Goal: Task Accomplishment & Management: Complete application form

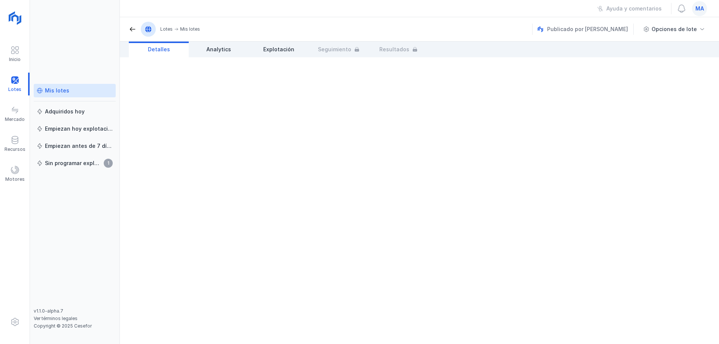
click at [53, 90] on div "Mis lotes" at bounding box center [57, 90] width 24 height 7
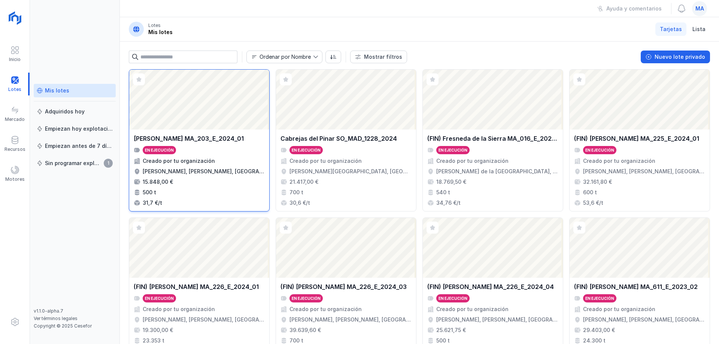
click at [230, 154] on div "En ejecución" at bounding box center [199, 150] width 131 height 8
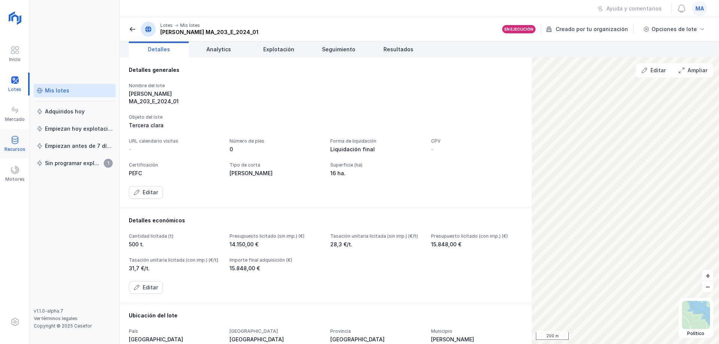
click at [18, 145] on div at bounding box center [14, 141] width 9 height 11
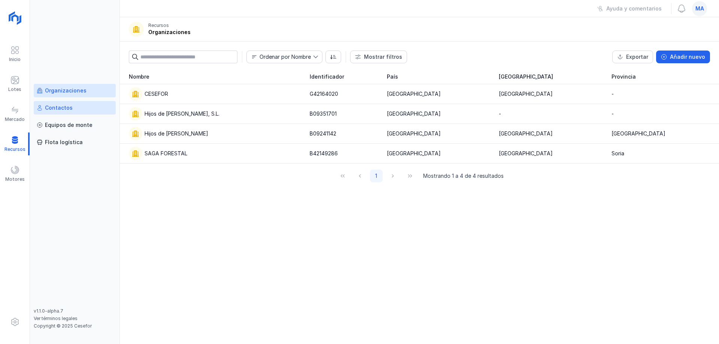
click at [82, 104] on link "Contactos" at bounding box center [75, 107] width 82 height 13
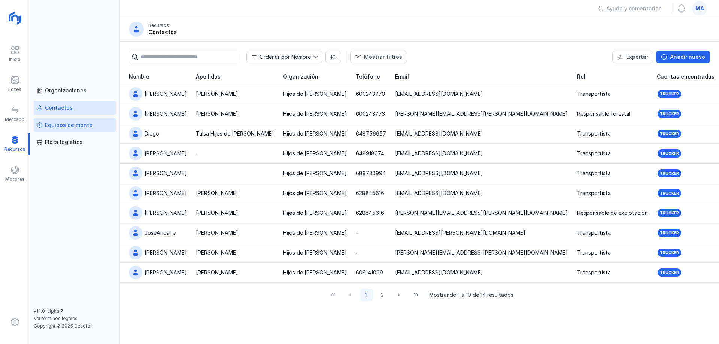
click at [94, 121] on div "Equipos de monte" at bounding box center [75, 124] width 76 height 7
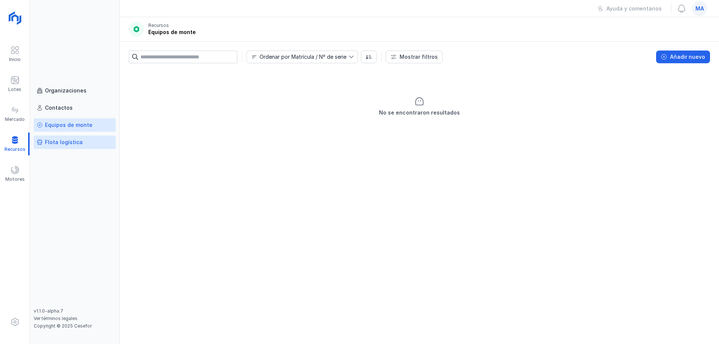
click at [68, 140] on div "Flota logística" at bounding box center [64, 142] width 38 height 7
click at [76, 91] on div "Organizaciones" at bounding box center [66, 90] width 42 height 7
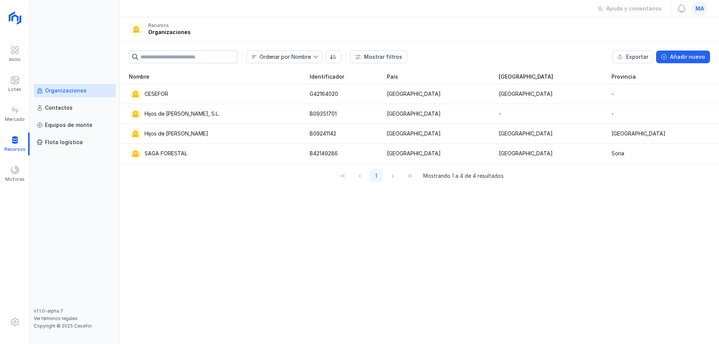
click at [312, 187] on div "1 Mostrando 1 a 4 de 4 resultados" at bounding box center [419, 176] width 599 height 25
click at [192, 113] on div "Hijos de [PERSON_NAME], S.L." at bounding box center [182, 113] width 75 height 7
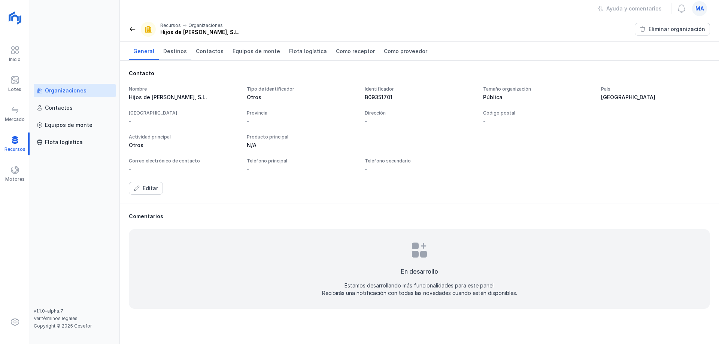
click at [171, 49] on span "Destinos" at bounding box center [175, 51] width 24 height 7
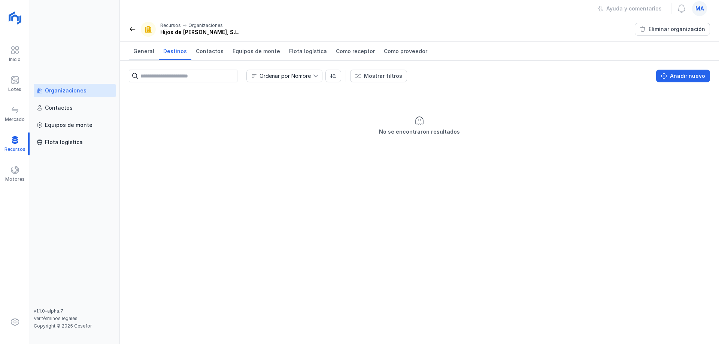
click at [148, 53] on span "General" at bounding box center [143, 51] width 21 height 7
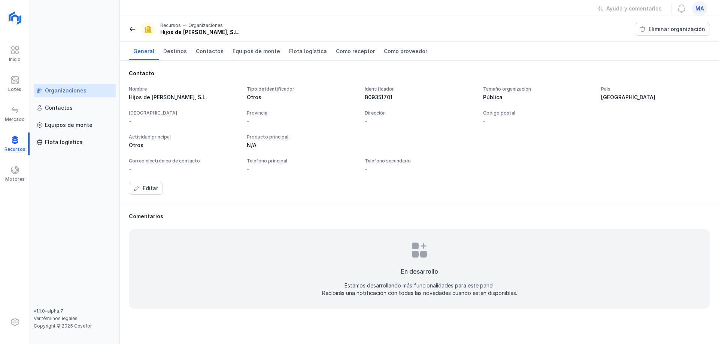
click at [130, 31] on span at bounding box center [132, 28] width 7 height 7
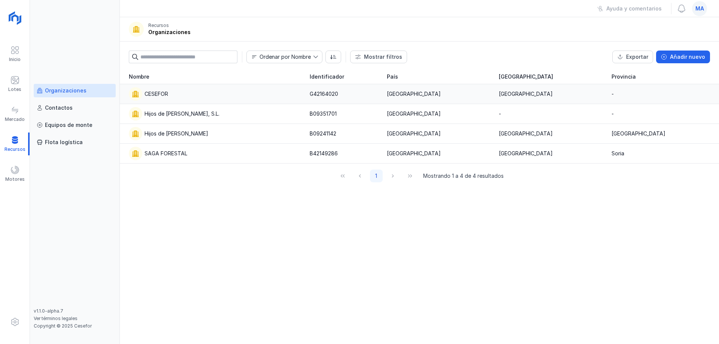
click at [165, 88] on div "CESEFOR" at bounding box center [215, 93] width 172 height 13
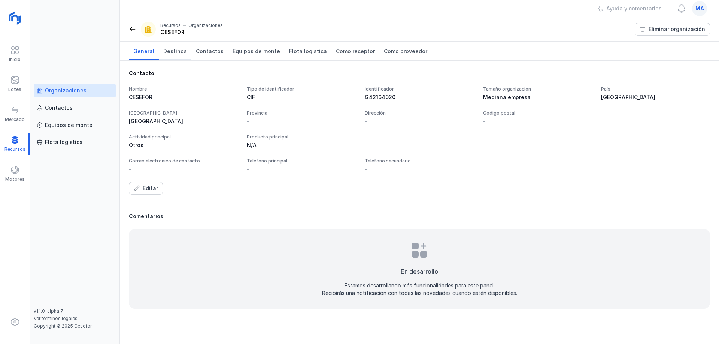
drag, startPoint x: 171, startPoint y: 44, endPoint x: 171, endPoint y: 48, distance: 4.1
click at [171, 45] on link "Destinos" at bounding box center [175, 51] width 33 height 19
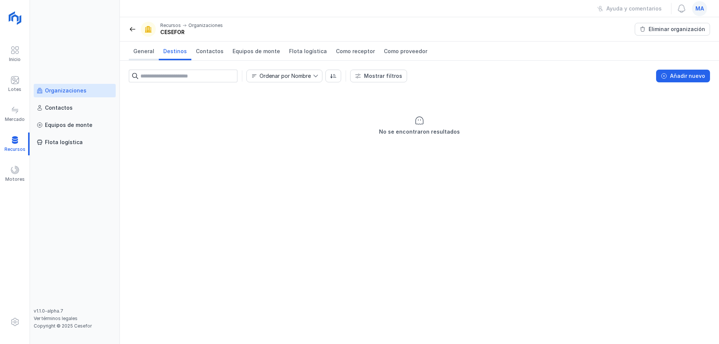
click at [144, 51] on span "General" at bounding box center [143, 51] width 21 height 7
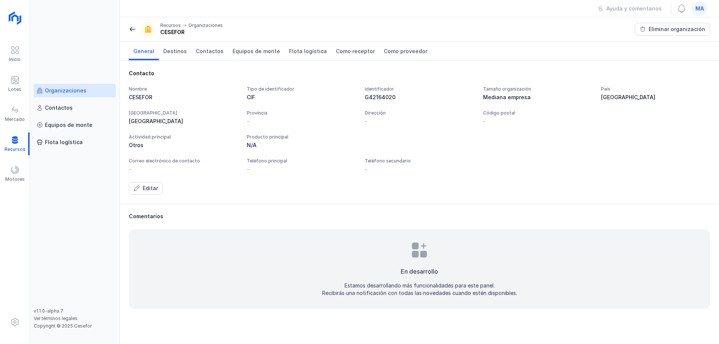
click at [131, 28] on span at bounding box center [132, 28] width 7 height 7
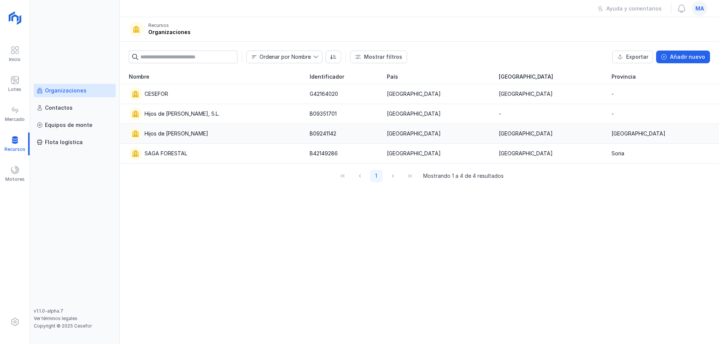
click at [200, 137] on div "Hijos de [PERSON_NAME]" at bounding box center [177, 133] width 64 height 7
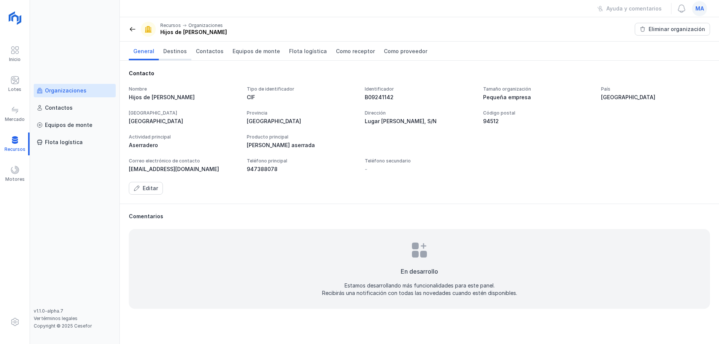
click at [169, 53] on span "Destinos" at bounding box center [175, 51] width 24 height 7
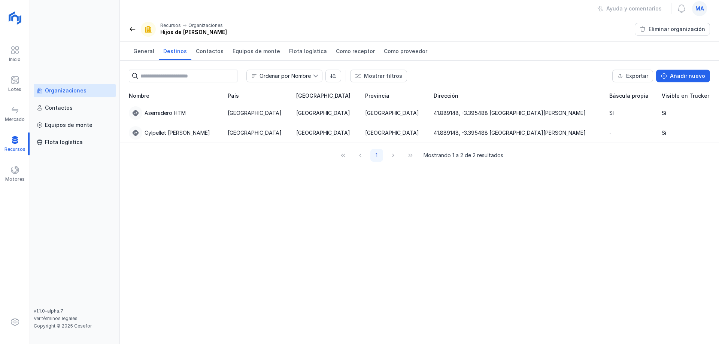
click at [316, 236] on div "Nombre País Comunidad autónoma Provincia Dirección Báscula propia Visible en Tr…" at bounding box center [419, 216] width 599 height 256
click at [140, 51] on span "General" at bounding box center [143, 51] width 21 height 7
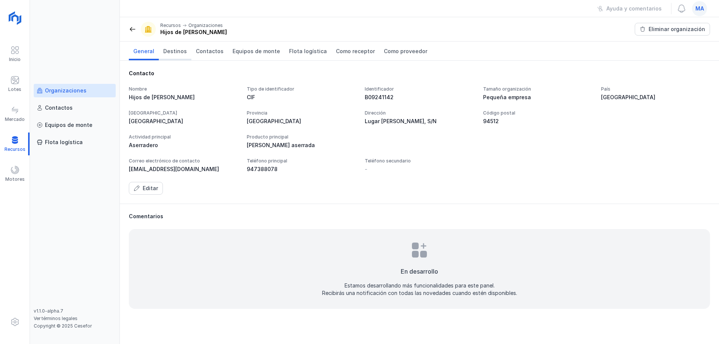
click at [172, 56] on link "Destinos" at bounding box center [175, 51] width 33 height 19
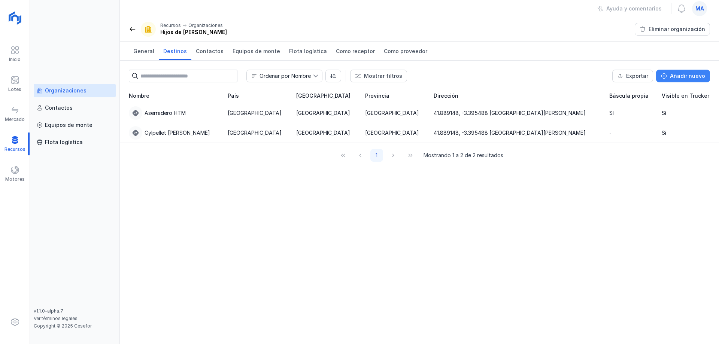
click at [682, 75] on div "Añadir nuevo" at bounding box center [687, 75] width 35 height 7
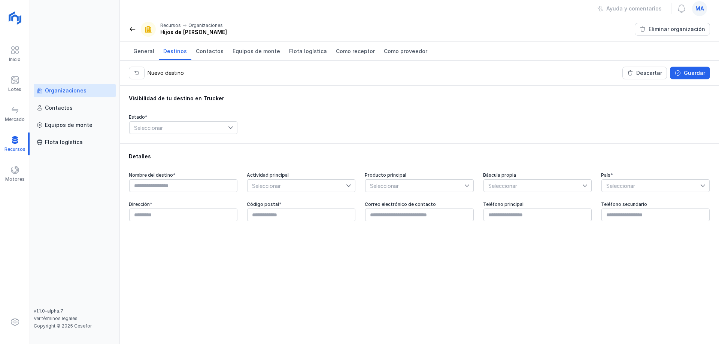
click at [216, 132] on span "Seleccionar" at bounding box center [179, 128] width 98 height 12
click at [207, 142] on li "Activado" at bounding box center [183, 141] width 108 height 14
click at [206, 191] on input "text" at bounding box center [183, 185] width 108 height 13
click at [338, 185] on span "Seleccionar" at bounding box center [297, 186] width 98 height 12
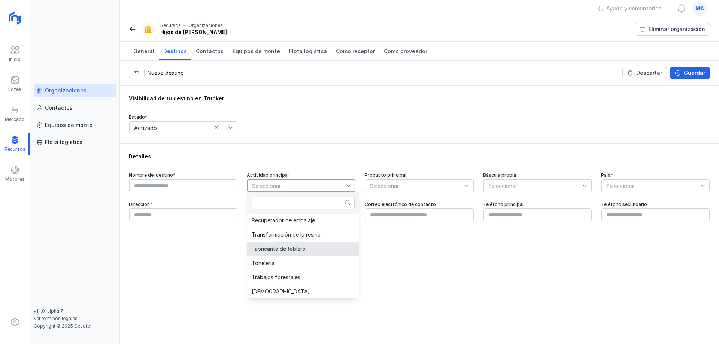
scroll to position [300, 0]
click at [312, 246] on li "Fabricante de tablero" at bounding box center [303, 248] width 112 height 14
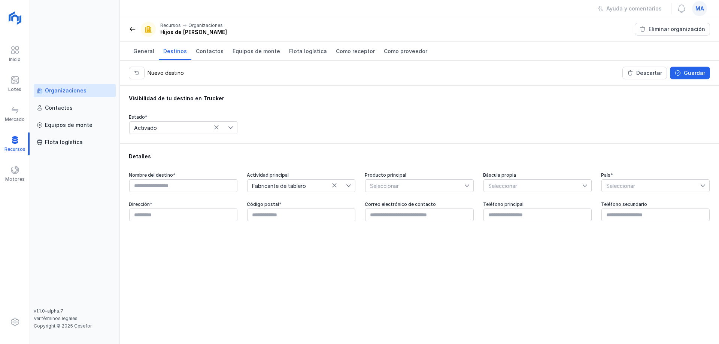
click at [193, 192] on div at bounding box center [183, 185] width 109 height 13
click at [201, 187] on input "text" at bounding box center [183, 185] width 108 height 13
click at [185, 184] on input "*********" at bounding box center [183, 185] width 108 height 13
type input "**********"
click at [438, 185] on span "Seleccionar" at bounding box center [415, 186] width 98 height 12
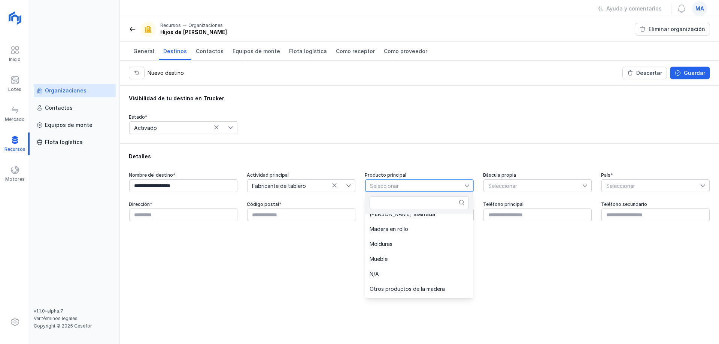
scroll to position [225, 0]
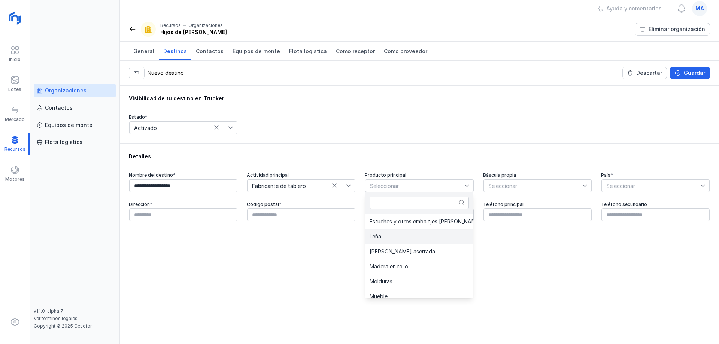
click at [414, 239] on li "Leña" at bounding box center [432, 236] width 134 height 15
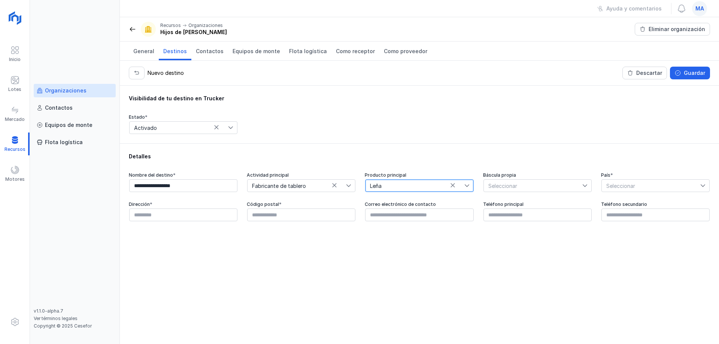
click at [515, 184] on span "Seleccionar" at bounding box center [533, 186] width 98 height 12
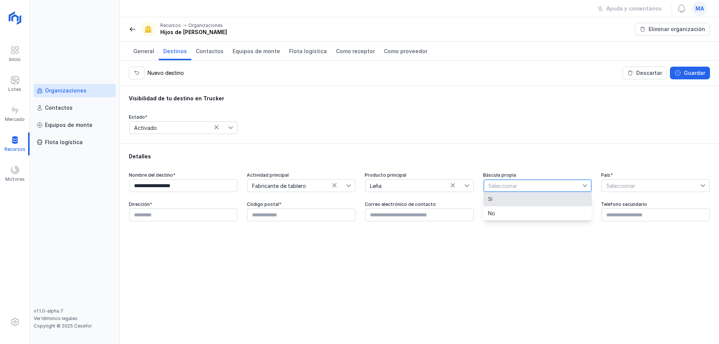
click at [502, 201] on li "Sí" at bounding box center [537, 199] width 108 height 14
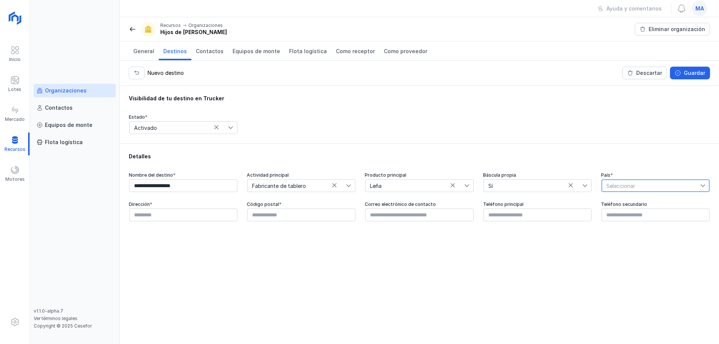
click at [630, 185] on span "Seleccionar" at bounding box center [651, 186] width 98 height 12
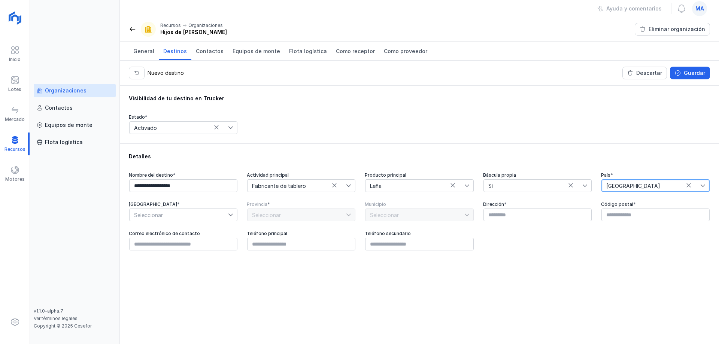
click at [204, 214] on span "Seleccionar" at bounding box center [179, 215] width 98 height 12
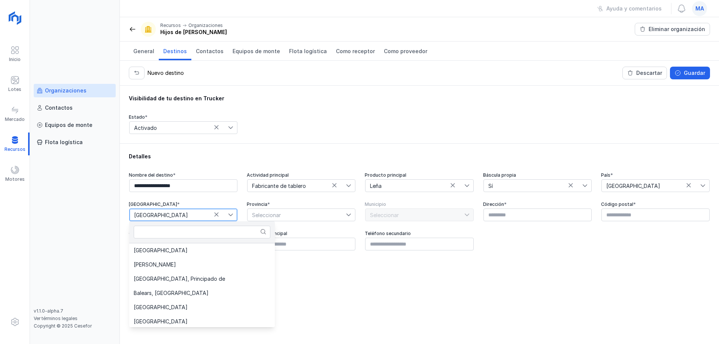
scroll to position [0, 0]
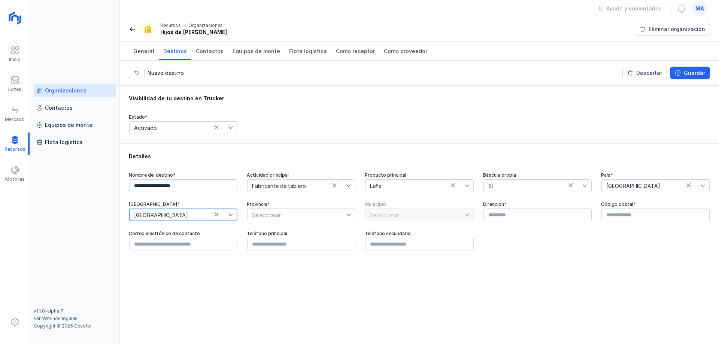
click at [261, 214] on span "Seleccionar" at bounding box center [297, 215] width 98 height 12
click at [414, 215] on span "Seleccionar" at bounding box center [415, 215] width 98 height 12
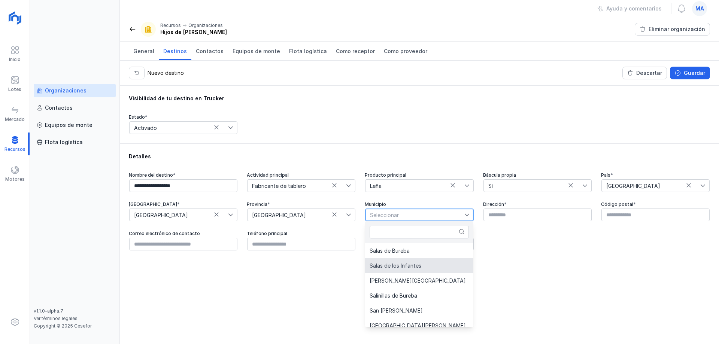
click at [411, 269] on li "Salas de los Infantes" at bounding box center [427, 265] width 125 height 15
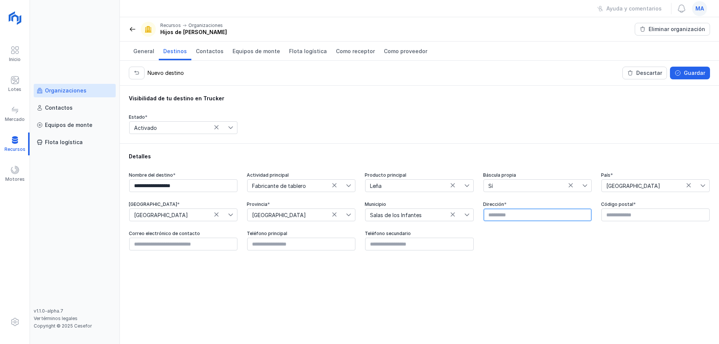
click at [550, 212] on input "text" at bounding box center [537, 215] width 108 height 13
click at [613, 214] on input "text" at bounding box center [655, 215] width 108 height 13
click at [170, 245] on input "text" at bounding box center [183, 244] width 108 height 13
click at [288, 246] on input "text" at bounding box center [301, 244] width 108 height 13
click at [395, 246] on input "text" at bounding box center [419, 244] width 108 height 13
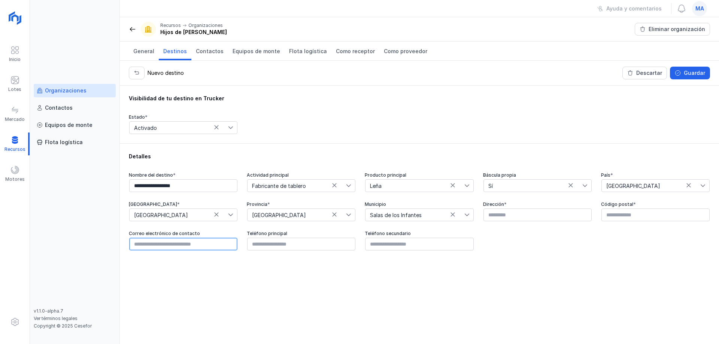
click at [165, 244] on input "text" at bounding box center [183, 244] width 108 height 13
type input "*"
type input "**********"
click at [277, 246] on input "text" at bounding box center [301, 244] width 108 height 13
click at [419, 245] on input "text" at bounding box center [419, 244] width 108 height 13
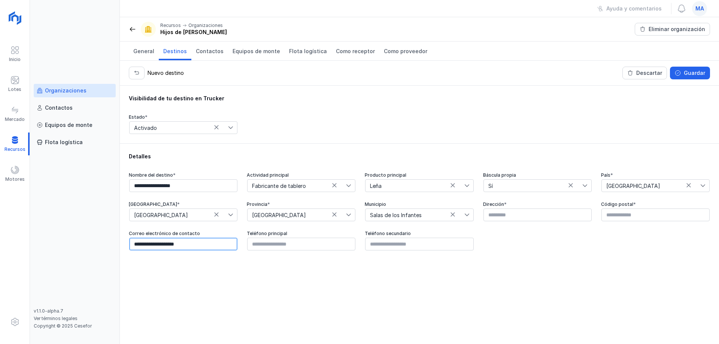
click at [209, 244] on input "**********" at bounding box center [183, 244] width 108 height 13
click at [500, 279] on div "**********" at bounding box center [419, 215] width 599 height 258
click at [688, 73] on div "Guardar" at bounding box center [694, 72] width 21 height 7
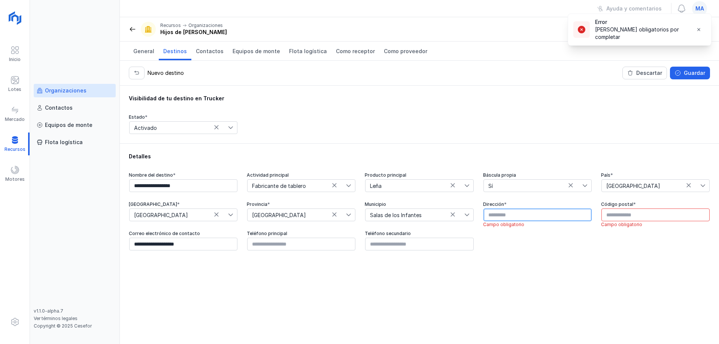
click at [533, 216] on input "text" at bounding box center [537, 215] width 108 height 13
type input "*"
click at [515, 213] on input "text" at bounding box center [537, 215] width 108 height 13
paste input "**********"
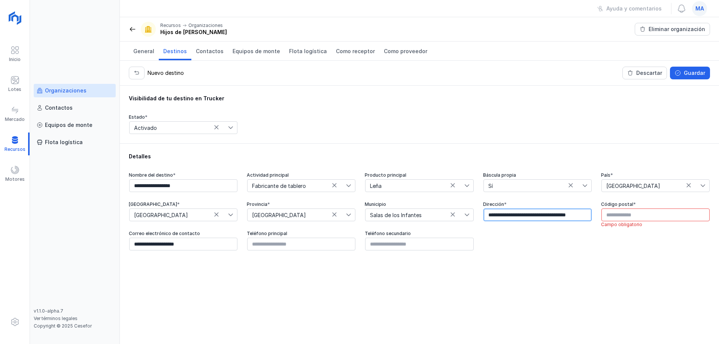
type input "**********"
click at [622, 219] on input "text" at bounding box center [655, 215] width 108 height 13
type input "*****"
click at [274, 248] on input "text" at bounding box center [301, 244] width 108 height 13
type input "*********"
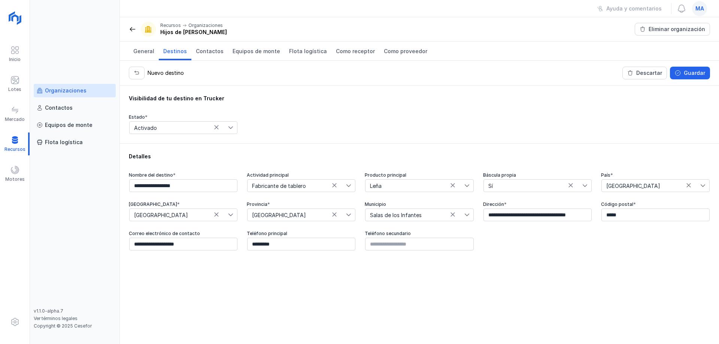
drag, startPoint x: 249, startPoint y: 309, endPoint x: 323, endPoint y: 236, distance: 103.8
click at [251, 307] on div "**********" at bounding box center [419, 215] width 599 height 258
click at [696, 77] on button "Guardar" at bounding box center [690, 73] width 40 height 13
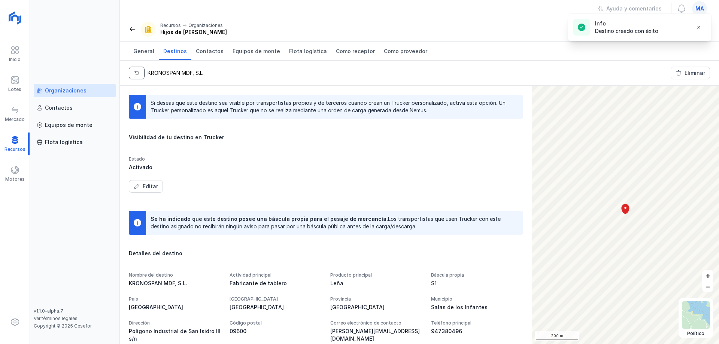
click at [134, 72] on span "button" at bounding box center [137, 73] width 6 height 6
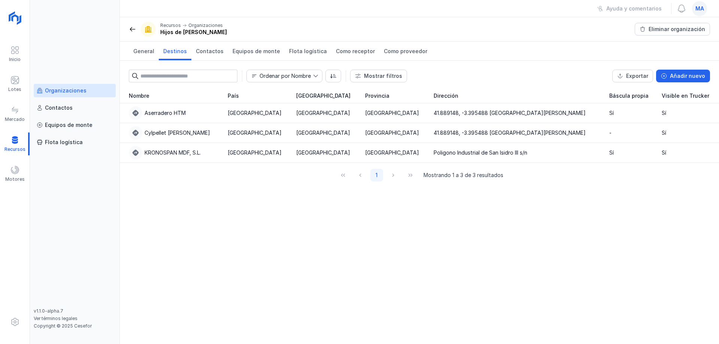
click at [341, 223] on div "Nombre País Comunidad autónoma Provincia Dirección Báscula propia Visible en Tr…" at bounding box center [419, 216] width 599 height 256
drag, startPoint x: 334, startPoint y: 258, endPoint x: 317, endPoint y: 264, distance: 17.4
click at [322, 261] on div "Nombre País Comunidad autónoma Provincia Dirección Báscula propia Visible en Tr…" at bounding box center [419, 216] width 599 height 256
click at [133, 30] on span at bounding box center [132, 28] width 7 height 7
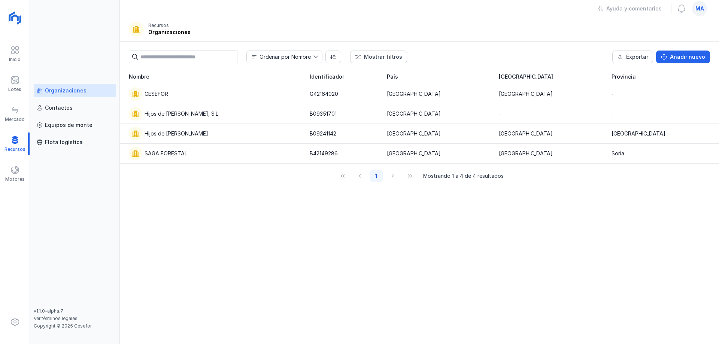
click at [63, 94] on div "Organizaciones" at bounding box center [66, 90] width 42 height 7
click at [15, 82] on span at bounding box center [14, 80] width 9 height 9
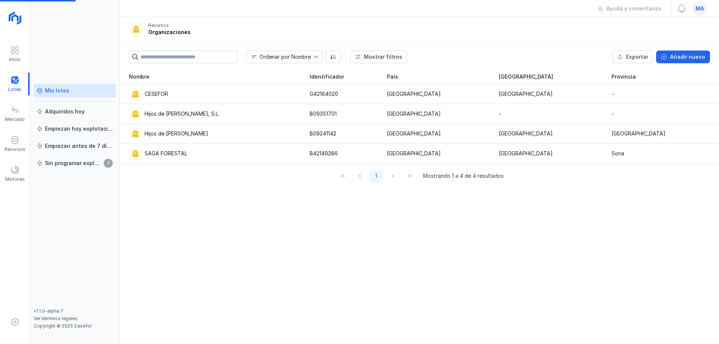
click at [76, 94] on div "Mis lotes" at bounding box center [75, 90] width 76 height 7
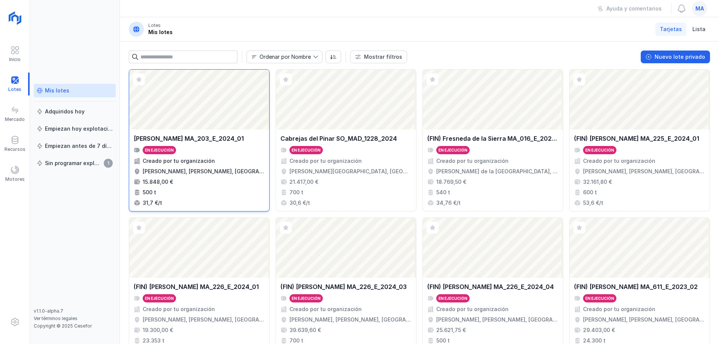
click at [198, 137] on div "[PERSON_NAME] MA_203_E_2024_01" at bounding box center [189, 138] width 110 height 9
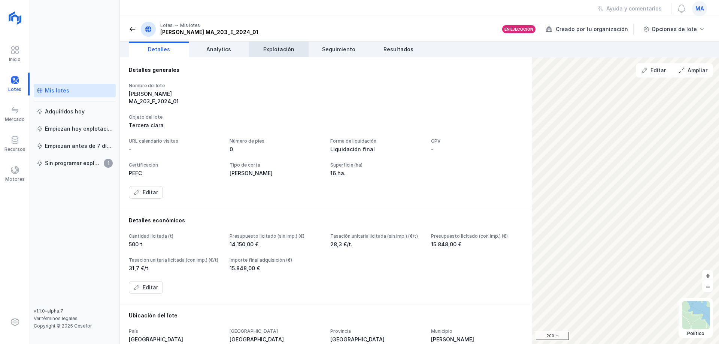
click at [277, 52] on span "Explotación" at bounding box center [278, 49] width 31 height 7
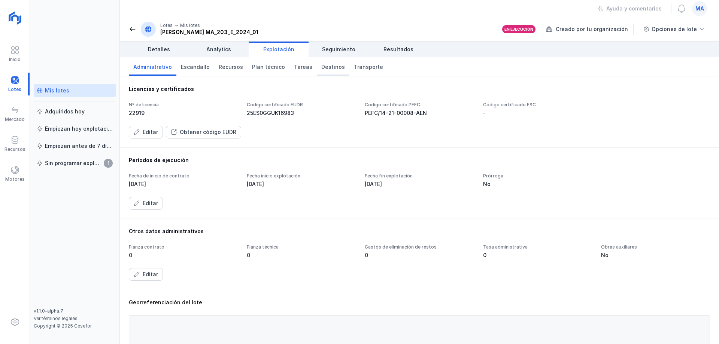
click at [323, 72] on link "Destinos" at bounding box center [333, 66] width 33 height 19
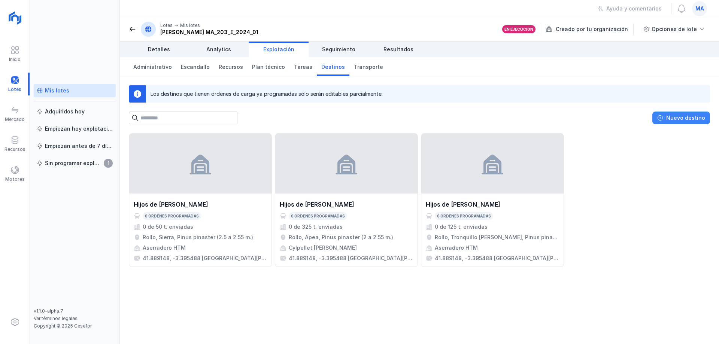
click at [692, 121] on div "Nuevo destino" at bounding box center [685, 117] width 39 height 7
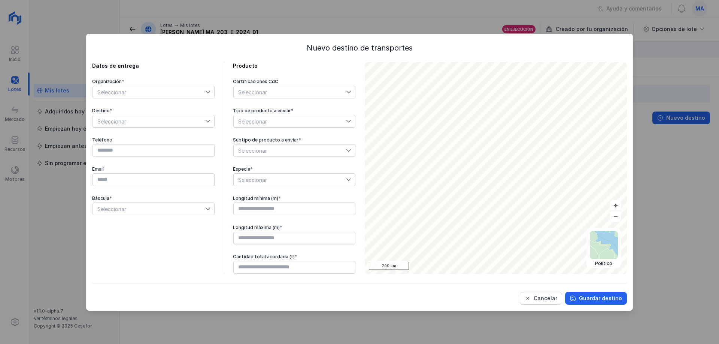
click at [146, 91] on span "Seleccionar" at bounding box center [149, 92] width 112 height 12
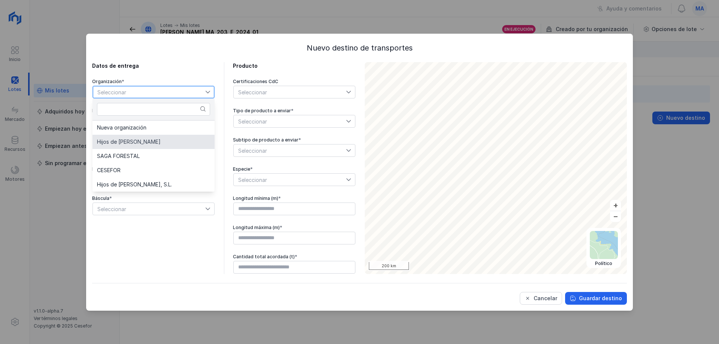
click at [138, 142] on span "Hijos de [PERSON_NAME]" at bounding box center [129, 141] width 64 height 5
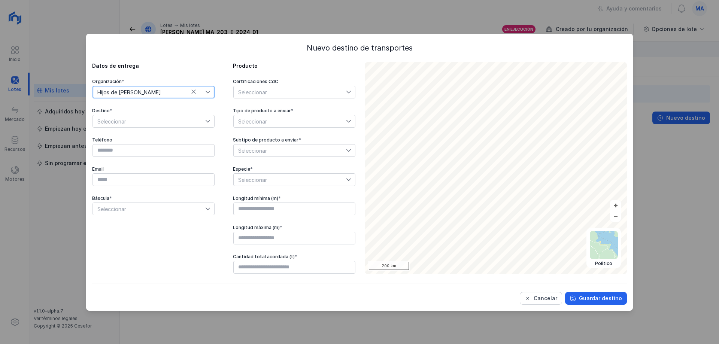
click at [151, 121] on span "Seleccionar" at bounding box center [149, 121] width 112 height 12
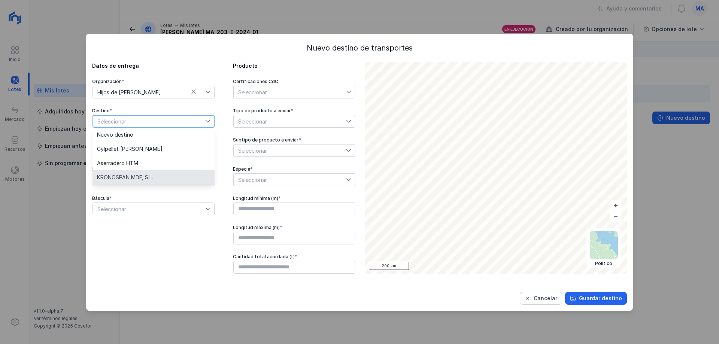
click at [133, 176] on span "KRONOSPAN MDF, S.L." at bounding box center [125, 177] width 56 height 5
type input "*********"
type input "**********"
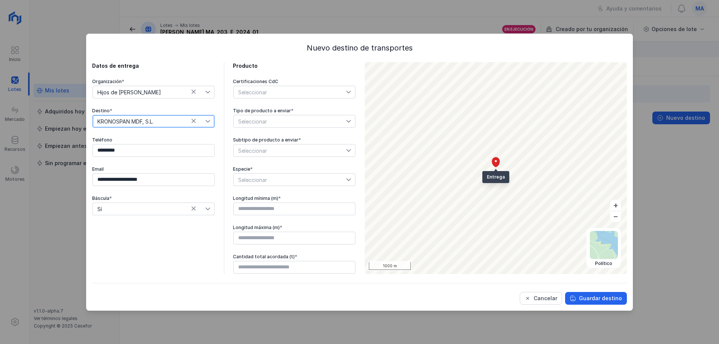
click at [292, 124] on span "Seleccionar" at bounding box center [290, 121] width 112 height 12
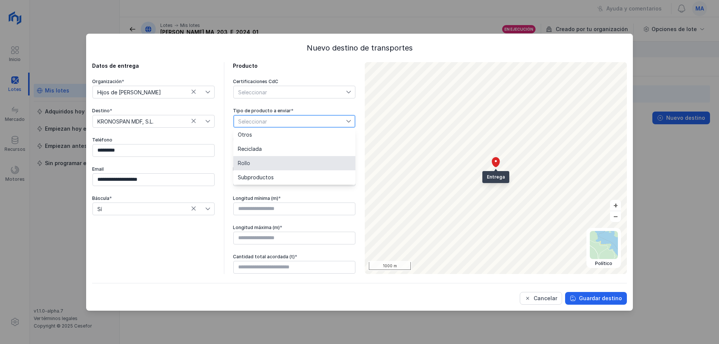
click at [260, 165] on li "Rollo" at bounding box center [294, 163] width 122 height 14
click at [277, 153] on span "Seleccionar" at bounding box center [290, 151] width 112 height 12
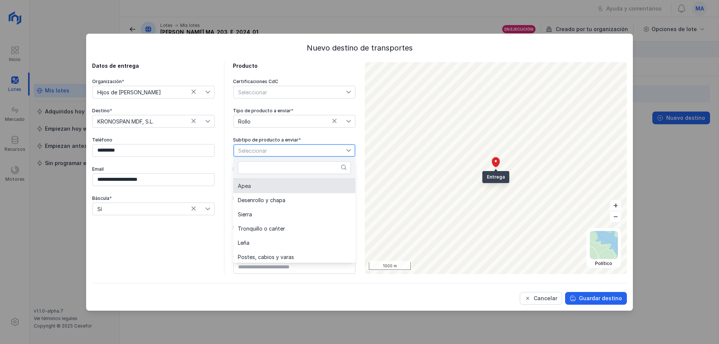
click at [269, 190] on li "Apea" at bounding box center [294, 186] width 122 height 14
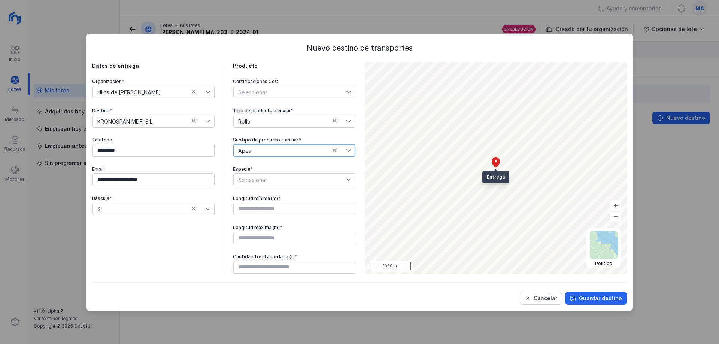
click at [282, 178] on span "Seleccionar" at bounding box center [290, 180] width 112 height 12
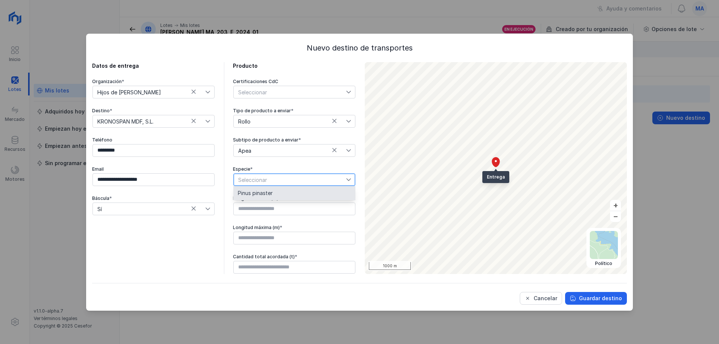
click at [278, 193] on li "Pinus pinaster" at bounding box center [294, 193] width 122 height 14
click at [279, 210] on input "text" at bounding box center [294, 209] width 122 height 13
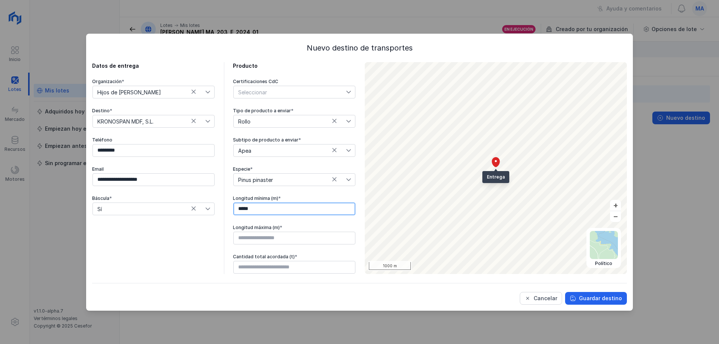
type input "****"
click at [277, 239] on input "text" at bounding box center [294, 238] width 122 height 13
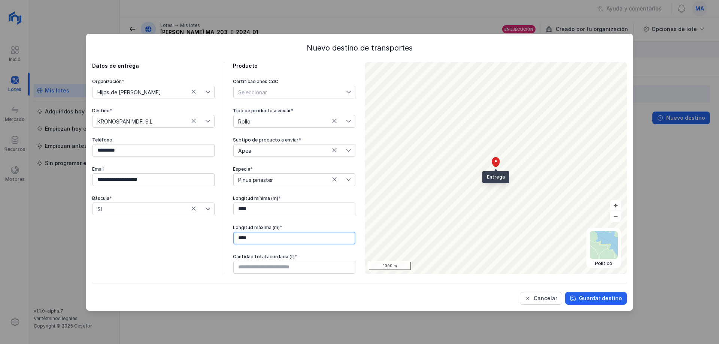
type input "****"
click at [268, 268] on input "text" at bounding box center [294, 267] width 122 height 13
click at [538, 299] on div "Cancelar" at bounding box center [546, 298] width 24 height 7
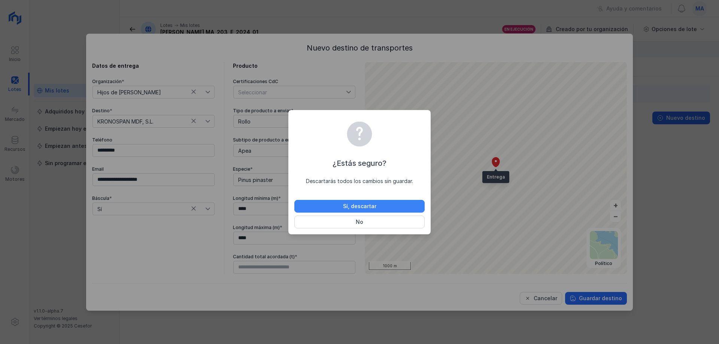
click at [371, 204] on div "Sí, descartar" at bounding box center [359, 206] width 33 height 7
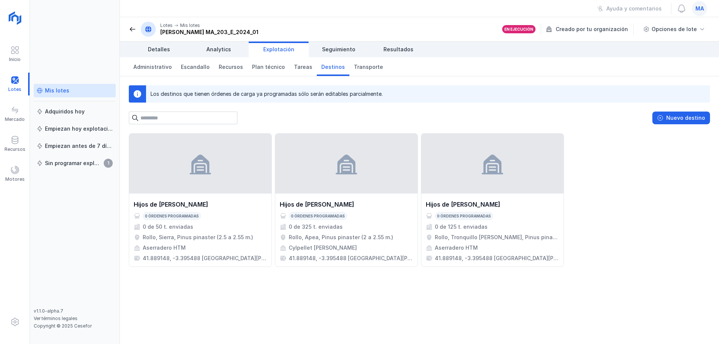
click at [443, 292] on div "Hijos de Tomas Martín S.L. 0 órdenes programadas 0 de 50 t. enviadas Rollo, Sie…" at bounding box center [419, 238] width 599 height 211
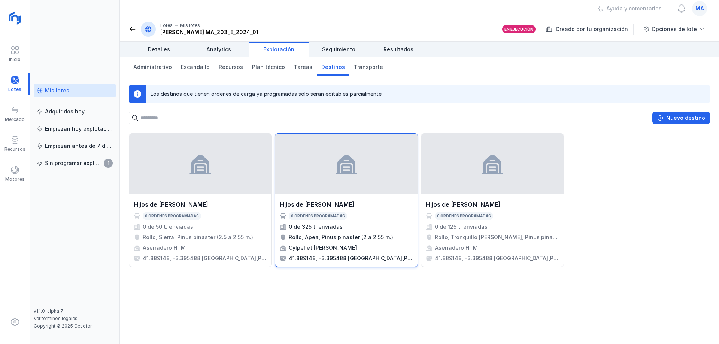
click at [330, 220] on div "Hijos de Tomas Martín S.L. 0 órdenes programadas 0 de 325 t. enviadas Rollo, Ap…" at bounding box center [346, 231] width 133 height 62
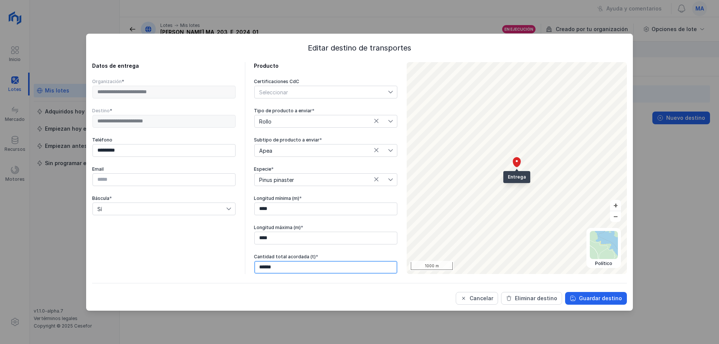
drag, startPoint x: 289, startPoint y: 269, endPoint x: 218, endPoint y: 266, distance: 72.0
click at [220, 268] on div "**********" at bounding box center [245, 168] width 306 height 212
type input "******"
click at [599, 298] on div "Guardar destino" at bounding box center [600, 298] width 43 height 7
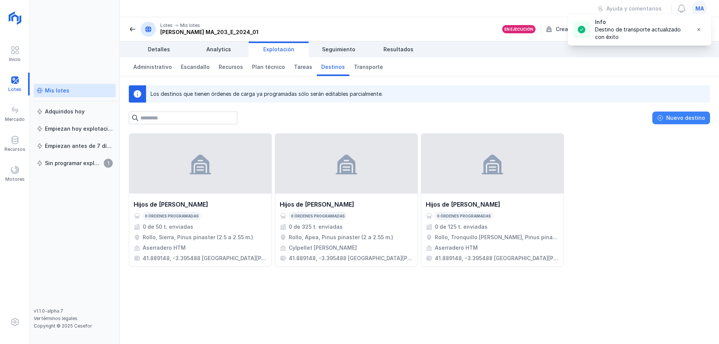
click at [680, 119] on div "Nuevo destino" at bounding box center [685, 117] width 39 height 7
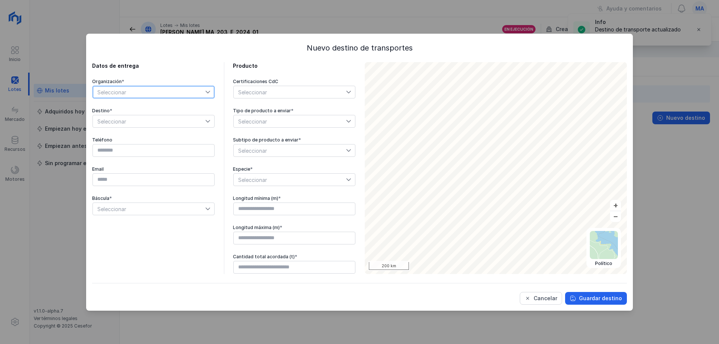
click at [156, 95] on span "Seleccionar" at bounding box center [149, 92] width 112 height 12
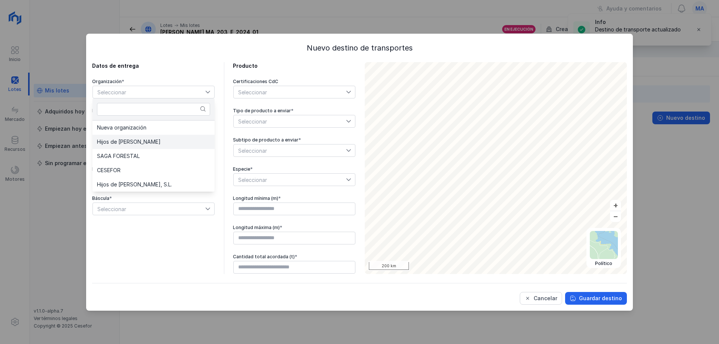
click at [146, 146] on li "Hijos de [PERSON_NAME]" at bounding box center [153, 142] width 122 height 14
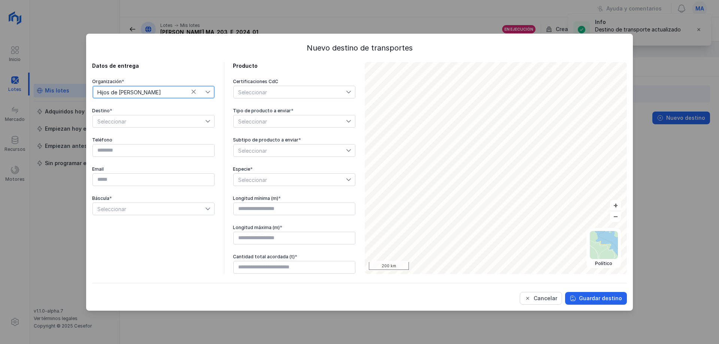
click at [148, 116] on span "Seleccionar" at bounding box center [149, 121] width 112 height 12
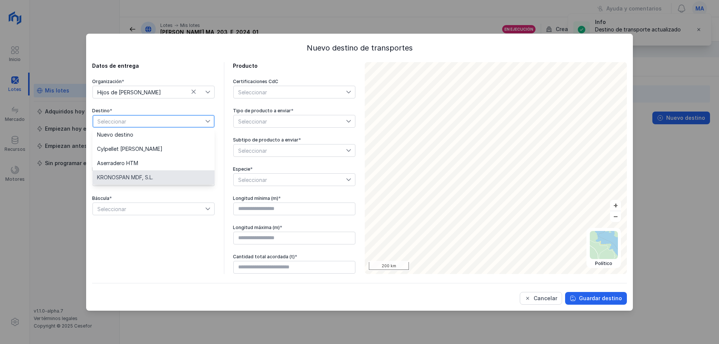
click at [142, 182] on li "KRONOSPAN MDF, S.L." at bounding box center [153, 177] width 122 height 14
type input "*********"
type input "**********"
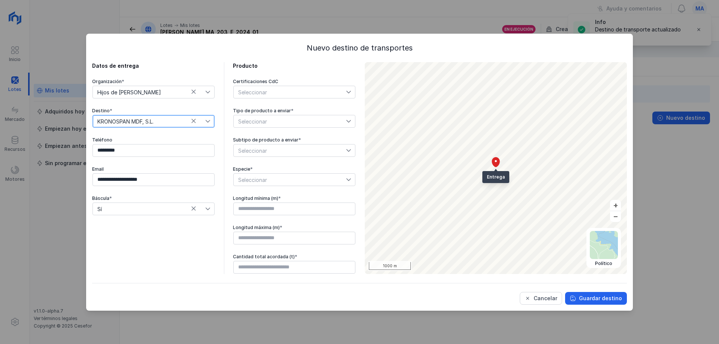
click at [279, 120] on span "Seleccionar" at bounding box center [290, 121] width 112 height 12
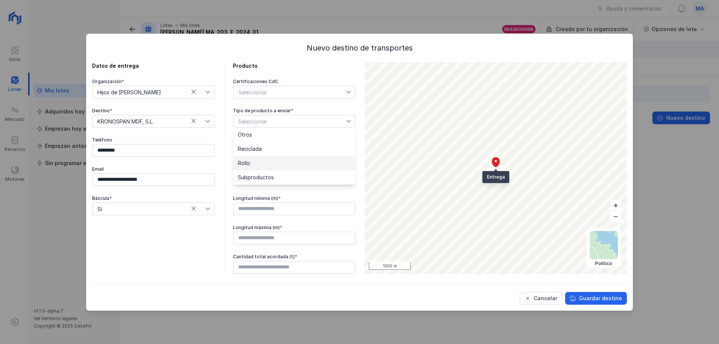
click at [265, 162] on li "Rollo" at bounding box center [294, 163] width 122 height 14
click at [282, 152] on span "Seleccionar" at bounding box center [290, 151] width 112 height 12
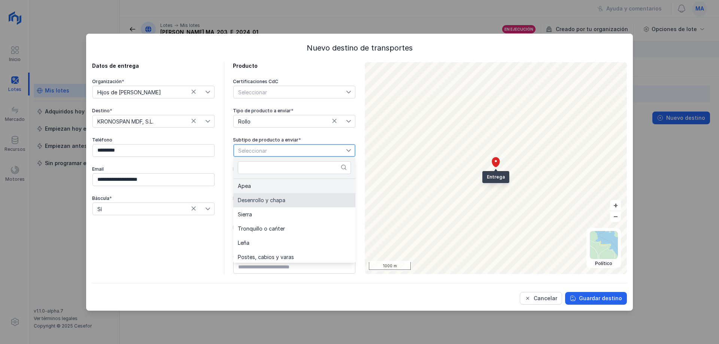
click at [280, 189] on li "Apea" at bounding box center [294, 186] width 122 height 14
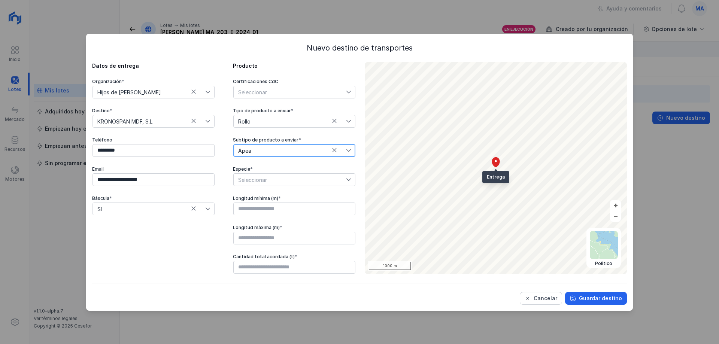
click at [298, 182] on span "Seleccionar" at bounding box center [290, 180] width 112 height 12
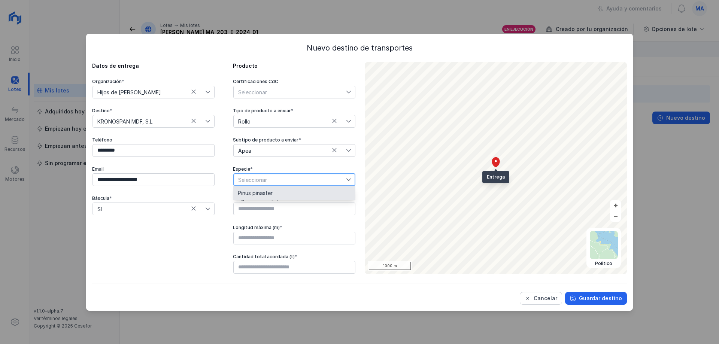
click at [300, 199] on li "Pinus pinaster" at bounding box center [294, 193] width 122 height 14
click at [294, 210] on input "text" at bounding box center [294, 209] width 122 height 13
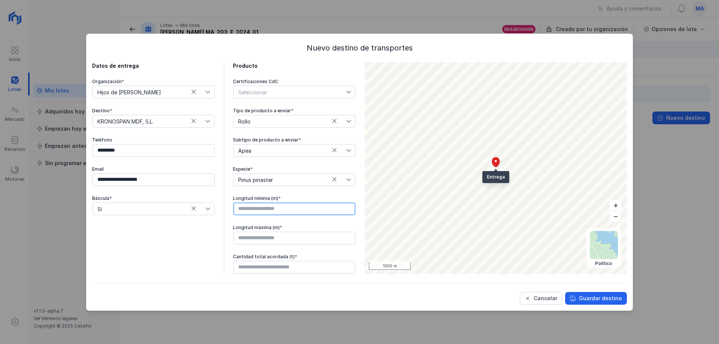
type input "****"
drag, startPoint x: 299, startPoint y: 238, endPoint x: 298, endPoint y: 234, distance: 3.9
click at [299, 238] on input "text" at bounding box center [294, 238] width 122 height 13
type input "****"
click at [313, 269] on input "text" at bounding box center [294, 267] width 122 height 13
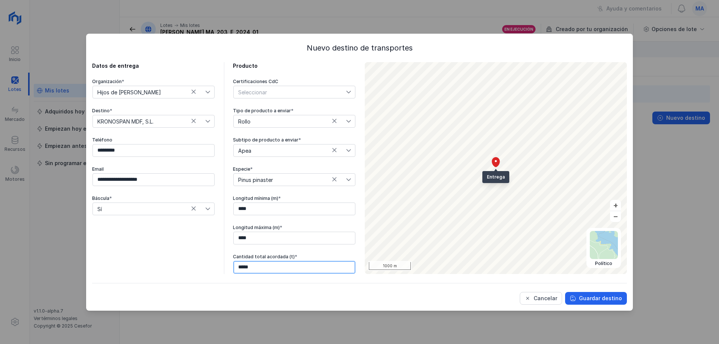
type input "******"
click at [607, 294] on button "Guardar destino" at bounding box center [596, 298] width 62 height 13
click at [607, 297] on div "**********" at bounding box center [359, 172] width 719 height 344
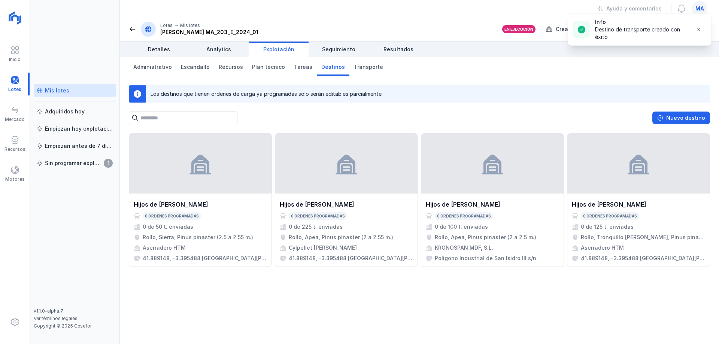
click at [483, 301] on div "Hijos de Tomas Martín S.L. 0 órdenes programadas 0 de 50 t. enviadas Rollo, Sie…" at bounding box center [419, 238] width 599 height 211
click at [598, 290] on div "Hijos de Tomas Martín S.L. 0 órdenes programadas 0 de 50 t. enviadas Rollo, Sie…" at bounding box center [419, 238] width 599 height 211
click at [16, 142] on span at bounding box center [14, 140] width 9 height 9
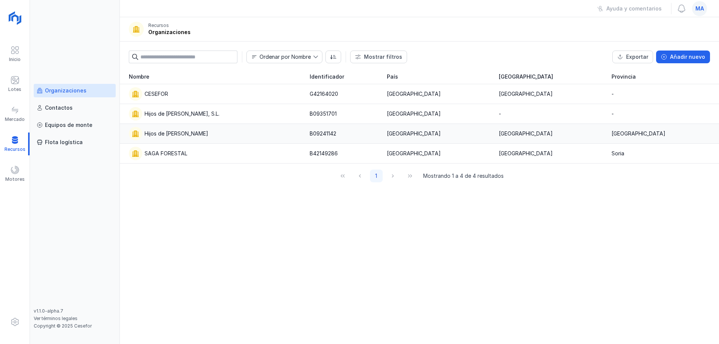
click at [199, 137] on div "Hijos de [PERSON_NAME]" at bounding box center [215, 133] width 172 height 13
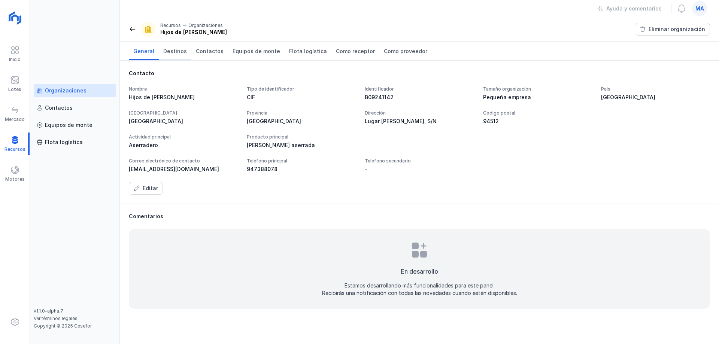
click at [168, 55] on span "Destinos" at bounding box center [175, 51] width 24 height 7
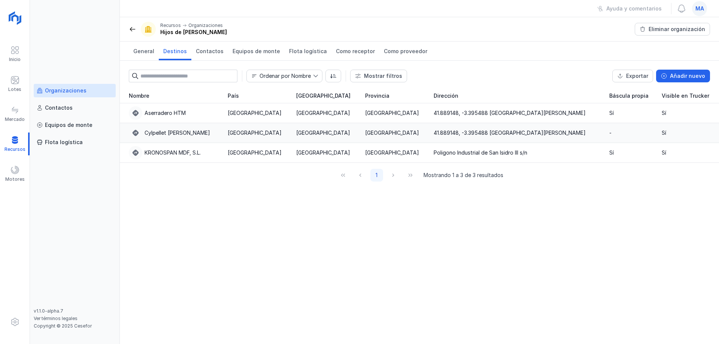
click at [192, 138] on div "Cylpellet [PERSON_NAME]" at bounding box center [174, 132] width 90 height 13
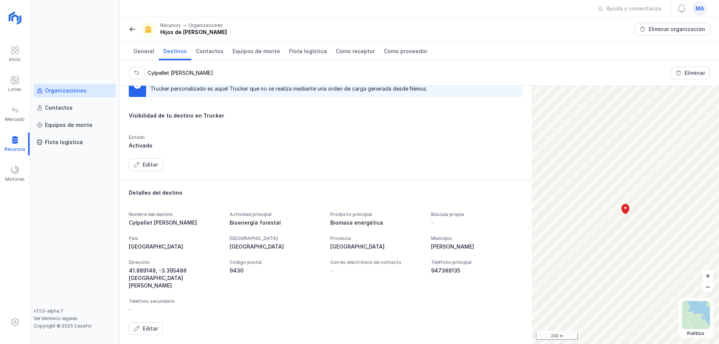
scroll to position [38, 0]
click at [140, 72] on button "button" at bounding box center [137, 73] width 16 height 13
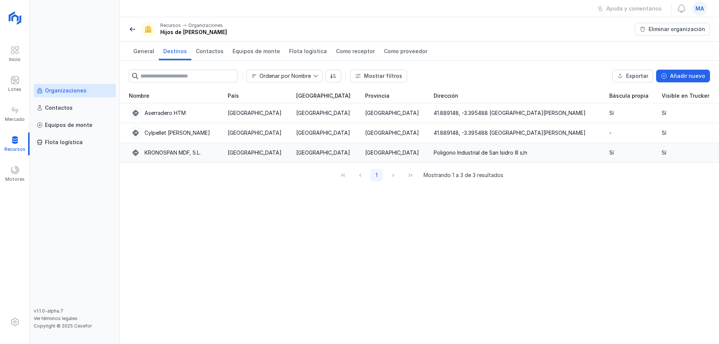
click at [382, 154] on td "[GEOGRAPHIC_DATA]" at bounding box center [395, 153] width 69 height 20
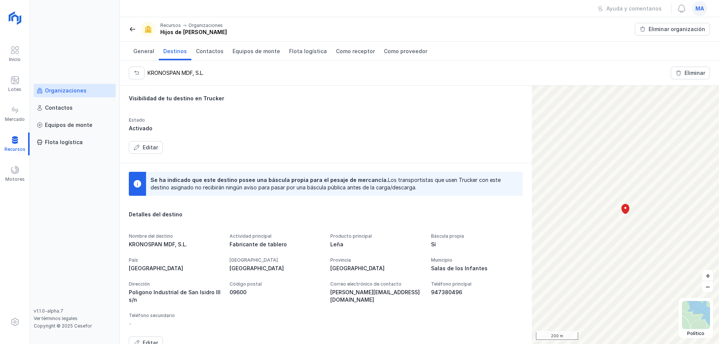
scroll to position [70, 0]
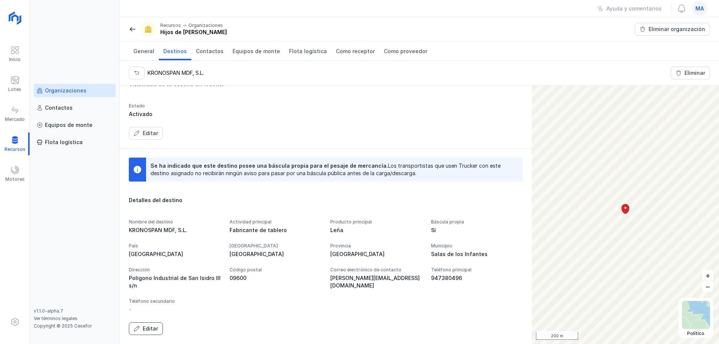
click at [148, 328] on div "Editar" at bounding box center [150, 328] width 15 height 7
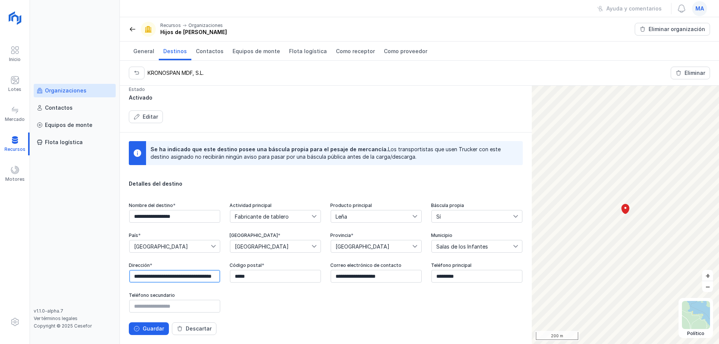
click at [220, 279] on input "**********" at bounding box center [174, 276] width 91 height 13
paste input "**********"
type input "**********"
click at [156, 328] on div "Guardar" at bounding box center [153, 328] width 21 height 7
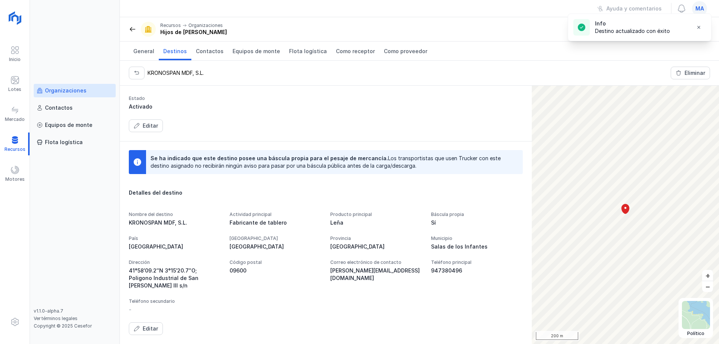
scroll to position [77, 0]
click at [133, 29] on span at bounding box center [132, 28] width 7 height 7
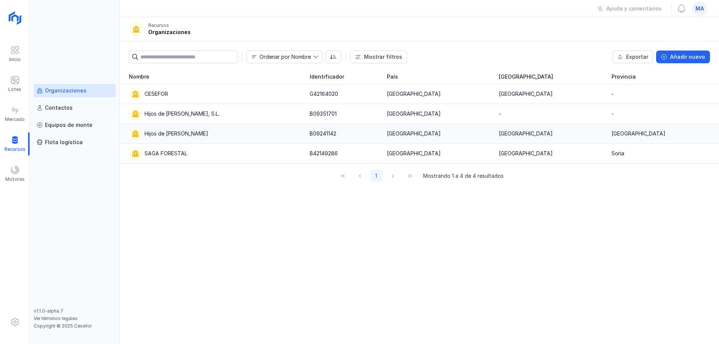
click at [207, 132] on div "Hijos de [PERSON_NAME]" at bounding box center [177, 133] width 64 height 7
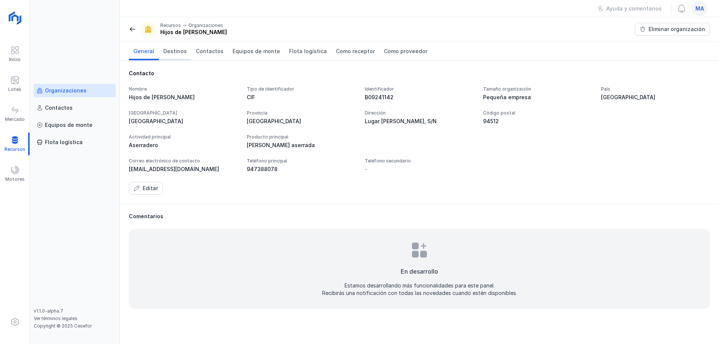
click at [177, 51] on span "Destinos" at bounding box center [175, 51] width 24 height 7
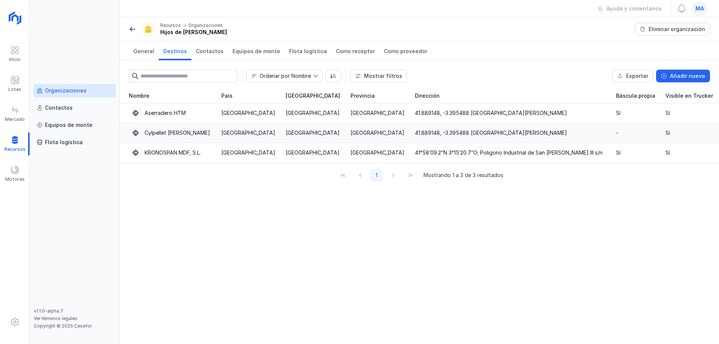
click at [203, 136] on div "Cylpellet [PERSON_NAME]" at bounding box center [171, 132] width 84 height 13
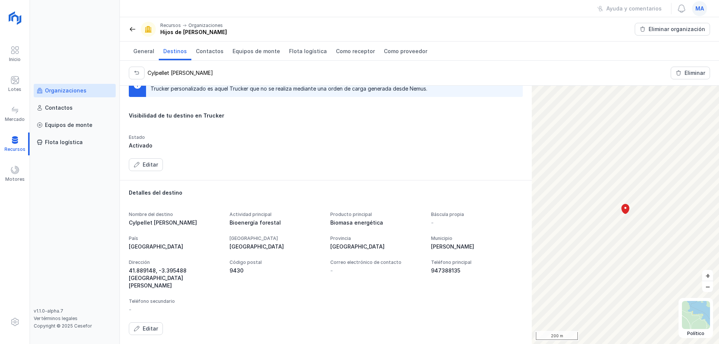
scroll to position [38, 0]
click at [146, 327] on div "Editar" at bounding box center [150, 328] width 15 height 7
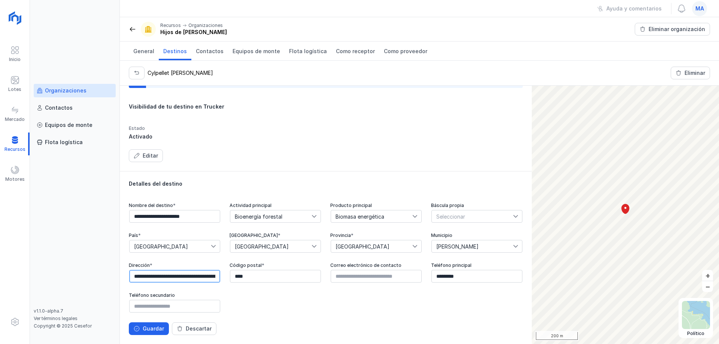
drag, startPoint x: 452, startPoint y: 269, endPoint x: 363, endPoint y: 267, distance: 89.5
click at [364, 267] on div "**********" at bounding box center [326, 258] width 394 height 111
paste input "*"
click at [220, 270] on input "**********" at bounding box center [174, 276] width 91 height 13
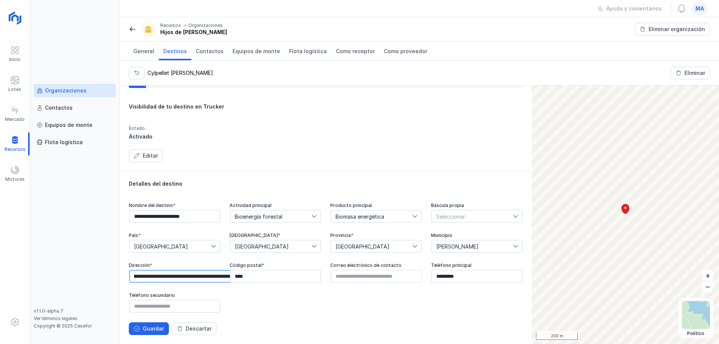
click at [536, 270] on div "**********" at bounding box center [419, 215] width 599 height 258
paste input "**********"
type input "**********"
click at [230, 277] on input "****" at bounding box center [275, 276] width 91 height 13
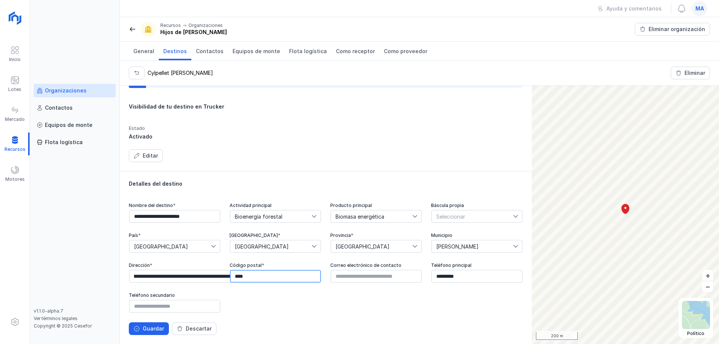
scroll to position [0, 0]
type input "*****"
click at [156, 327] on div "Guardar" at bounding box center [153, 328] width 21 height 7
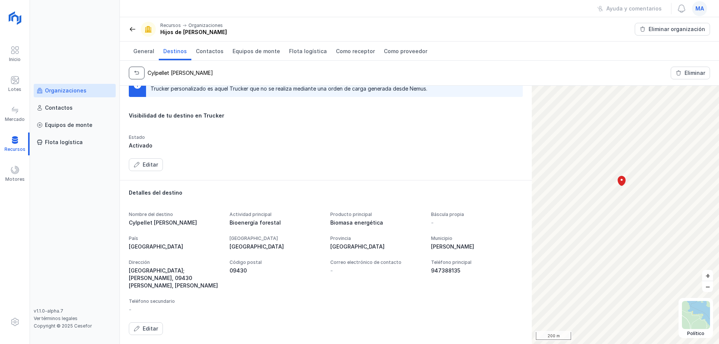
click at [136, 75] on span "button" at bounding box center [137, 73] width 6 height 6
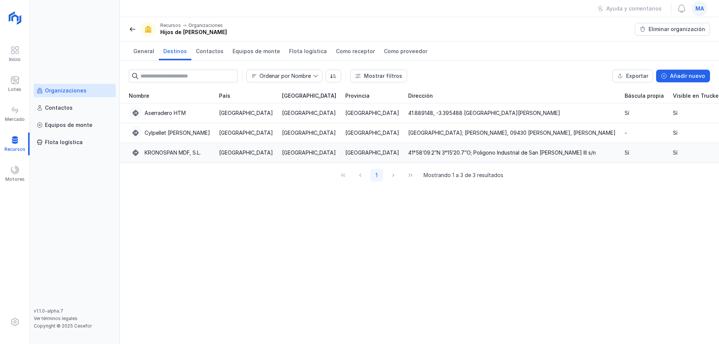
click at [200, 156] on div "KRONOSPAN MDF, S.L." at bounding box center [173, 152] width 56 height 7
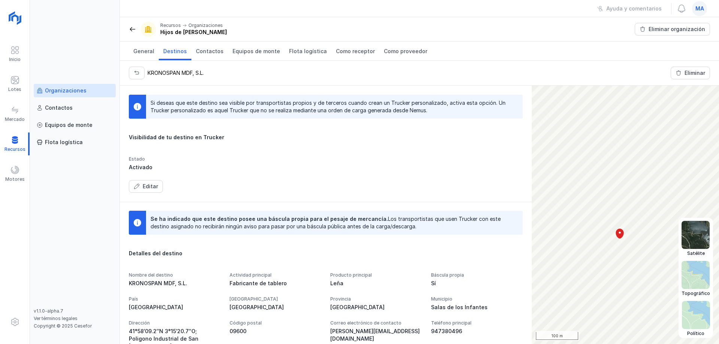
click at [706, 321] on img at bounding box center [696, 315] width 28 height 28
click at [698, 236] on img at bounding box center [696, 235] width 28 height 28
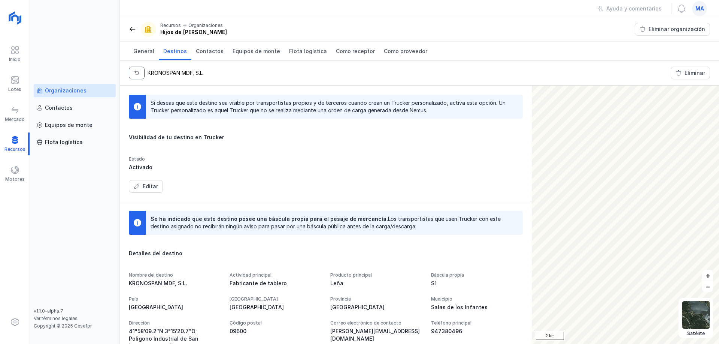
click at [132, 71] on button "button" at bounding box center [137, 73] width 16 height 13
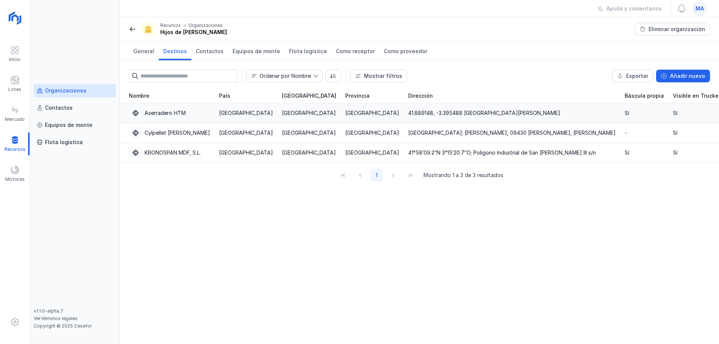
click at [191, 110] on div "Aserradero HTM" at bounding box center [169, 112] width 81 height 13
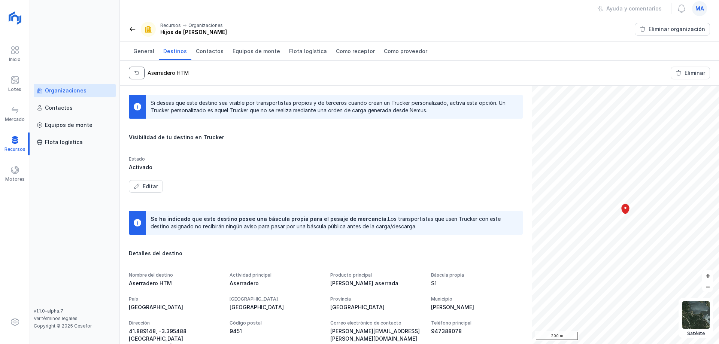
click at [136, 70] on button "button" at bounding box center [137, 73] width 16 height 13
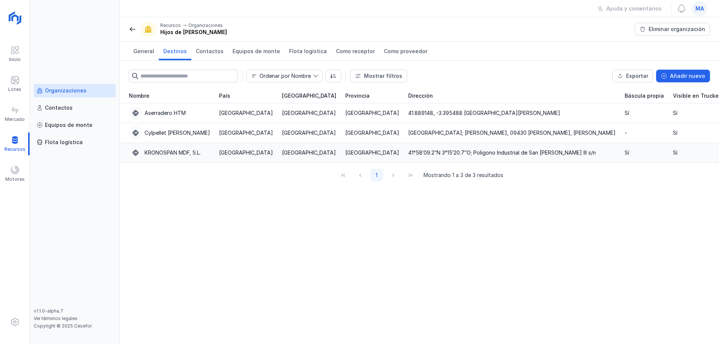
click at [172, 154] on div "KRONOSPAN MDF, S.L." at bounding box center [173, 152] width 56 height 7
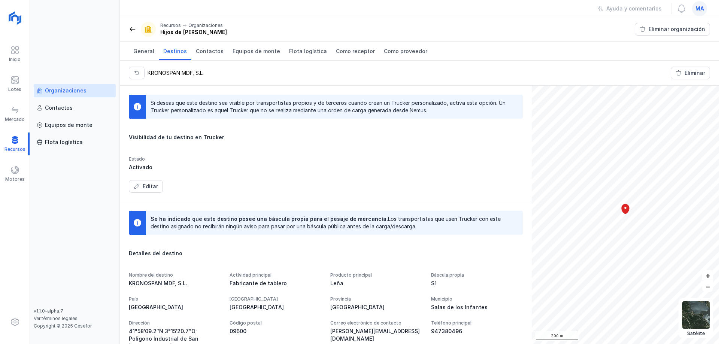
click at [243, 188] on div "Editar" at bounding box center [326, 186] width 394 height 13
click at [131, 33] on div "Recursos Organizaciones Hijos de Tomas Martín S.L." at bounding box center [178, 29] width 98 height 15
click at [402, 154] on div "Si deseas que este destino sea visible por transportistas propios y de terceros…" at bounding box center [326, 144] width 394 height 98
click at [142, 68] on button "button" at bounding box center [137, 73] width 16 height 13
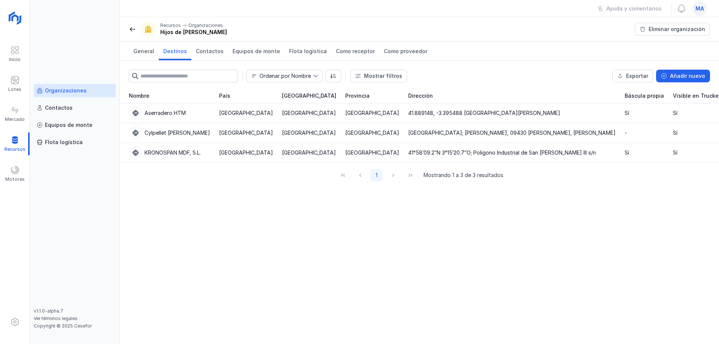
click at [331, 246] on div "Nombre País Comunidad autónoma Provincia Dirección Báscula propia Visible en Tr…" at bounding box center [419, 216] width 599 height 256
click at [428, 257] on div "Nombre País Comunidad autónoma Provincia Dirección Báscula propia Visible en Tr…" at bounding box center [419, 216] width 599 height 256
click at [344, 250] on div "Nombre País Comunidad autónoma Provincia Dirección Báscula propia Visible en Tr…" at bounding box center [419, 216] width 599 height 256
click at [454, 80] on div "Ordenar por Nombre Mostrar filtros Exportar Añadir nuevo" at bounding box center [419, 76] width 581 height 13
click at [186, 153] on div "KRONOSPAN MDF, S.L." at bounding box center [173, 152] width 56 height 7
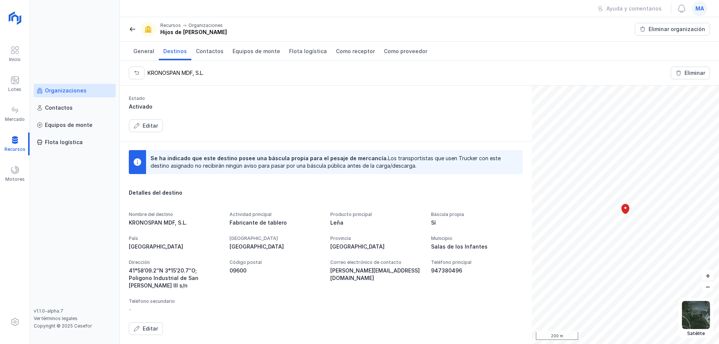
scroll to position [77, 0]
click at [416, 189] on div "Se ha indicado que este destino posee una báscula propia para el pesaje de merc…" at bounding box center [326, 242] width 394 height 185
click at [429, 141] on div "Se ha indicado que este destino posee una báscula propia para el pesaje de merc…" at bounding box center [326, 242] width 412 height 203
click at [437, 119] on div "Editar" at bounding box center [326, 125] width 394 height 13
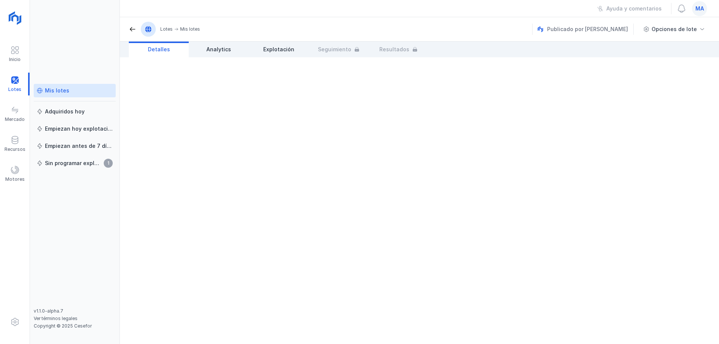
click at [58, 92] on div "Mis lotes" at bounding box center [57, 90] width 24 height 7
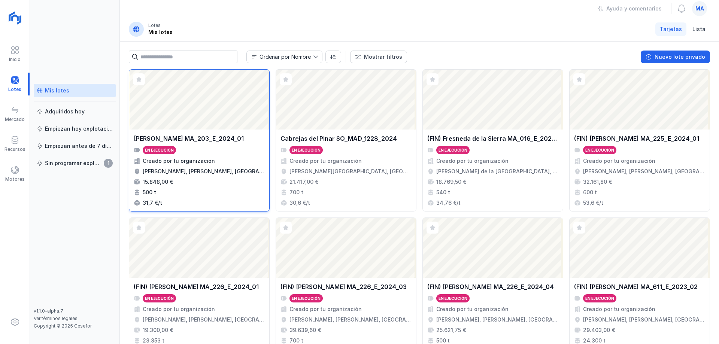
click at [220, 130] on div "Araúzo de Miel MA_203_E_2024_01 En ejecución Creado por tu organización Arauzo …" at bounding box center [199, 171] width 140 height 82
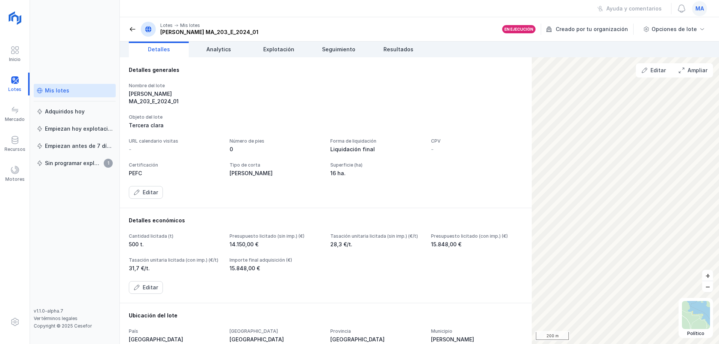
click at [410, 122] on div "Tercera clara" at bounding box center [326, 125] width 394 height 7
drag, startPoint x: 309, startPoint y: 124, endPoint x: 194, endPoint y: 147, distance: 116.5
click at [309, 124] on div "Nombre del lote Araúzo de Miel MA_203_E_2024_01 Objeto del lote Tercera clara U…" at bounding box center [326, 141] width 394 height 116
click at [109, 44] on div "Mis lotes Adquiridos hoy Empiezan hoy explotación Empiezan antes de 7 días Sin …" at bounding box center [75, 172] width 90 height 344
click at [49, 62] on div "Mis lotes Adquiridos hoy Empiezan hoy explotación Empiezan antes de 7 días Sin …" at bounding box center [75, 172] width 90 height 344
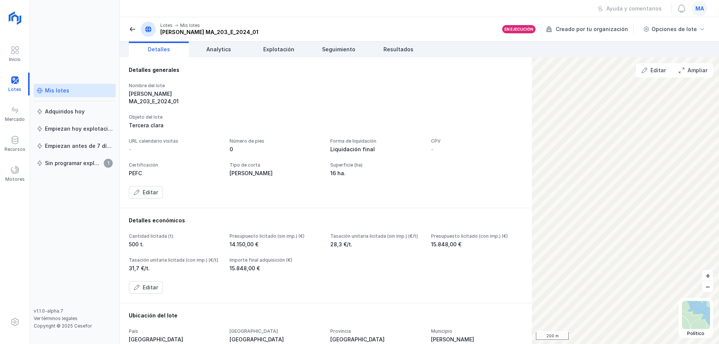
click at [105, 202] on div "Mis lotes Adquiridos hoy Empiezan hoy explotación Empiezan antes de 7 días Sin …" at bounding box center [75, 196] width 82 height 224
click at [271, 101] on div "Nombre del lote Araúzo de Miel MA_203_E_2024_01 Objeto del lote Tercera clara U…" at bounding box center [326, 141] width 394 height 116
click at [229, 104] on div "Nombre del lote Araúzo de Miel MA_203_E_2024_01 Objeto del lote Tercera clara U…" at bounding box center [326, 141] width 394 height 116
click at [131, 28] on span at bounding box center [132, 28] width 7 height 7
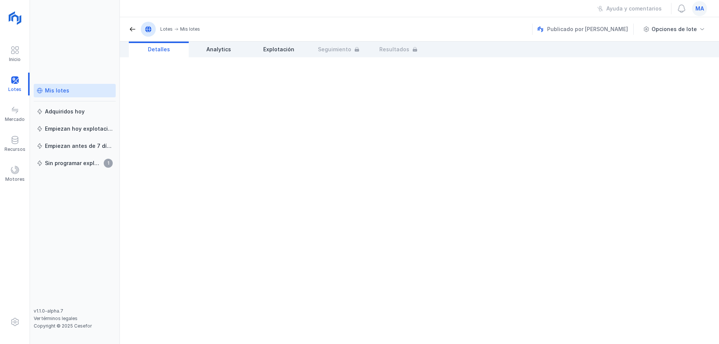
click at [59, 88] on div "Mis lotes" at bounding box center [57, 90] width 24 height 7
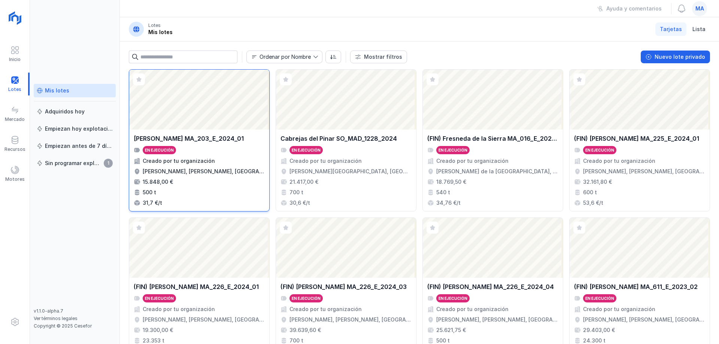
click at [180, 140] on div "[PERSON_NAME] MA_203_E_2024_01" at bounding box center [189, 138] width 110 height 9
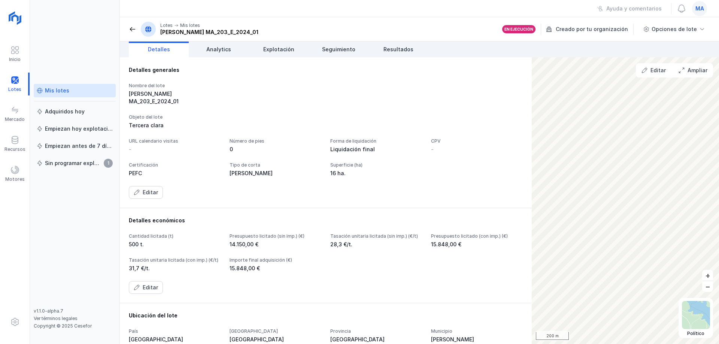
click at [298, 114] on div "Objeto del lote" at bounding box center [326, 117] width 394 height 6
click at [19, 145] on div at bounding box center [14, 141] width 9 height 11
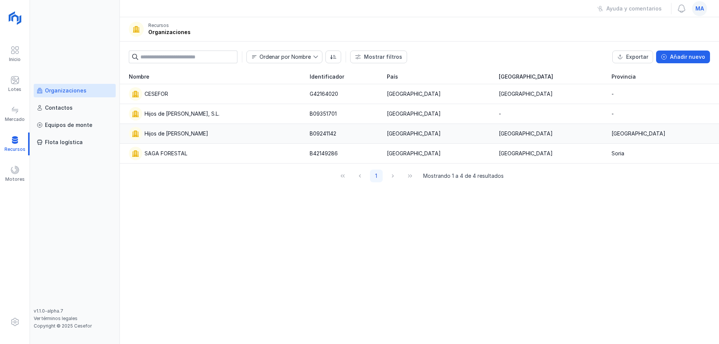
click at [177, 133] on div "Hijos de [PERSON_NAME]" at bounding box center [177, 133] width 64 height 7
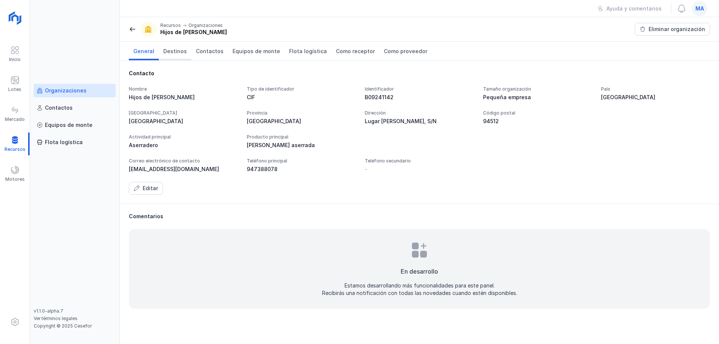
click at [172, 48] on span "Destinos" at bounding box center [175, 51] width 24 height 7
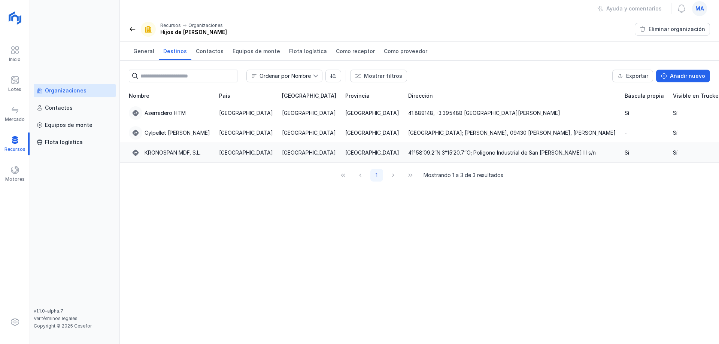
click at [182, 153] on div "KRONOSPAN MDF, S.L." at bounding box center [173, 152] width 56 height 7
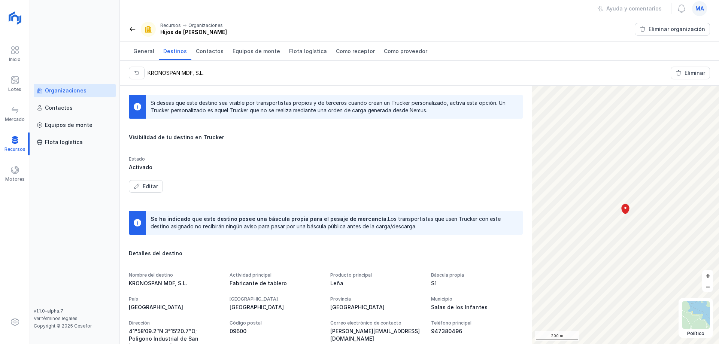
drag, startPoint x: 95, startPoint y: 224, endPoint x: 94, endPoint y: 219, distance: 5.0
click at [95, 222] on div "Organizaciones Contactos Equipos de [PERSON_NAME] logística" at bounding box center [75, 196] width 82 height 224
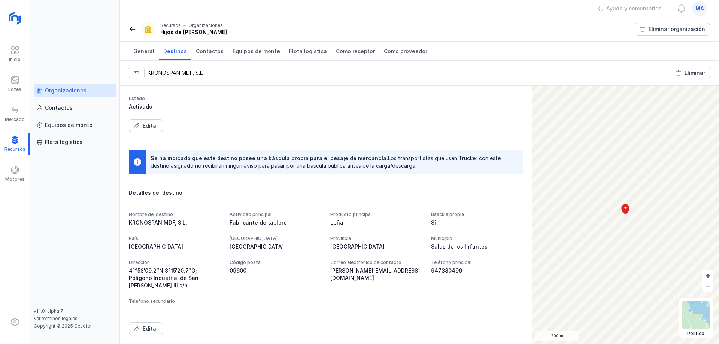
scroll to position [77, 0]
click at [480, 95] on div "Estado Activado" at bounding box center [326, 102] width 394 height 15
click at [462, 101] on div "Estado Activado Editar" at bounding box center [326, 113] width 394 height 37
click at [497, 73] on div "KRONOSPAN MDF, S.L. Eliminar" at bounding box center [419, 73] width 599 height 25
click at [260, 119] on div "Editar" at bounding box center [326, 125] width 394 height 13
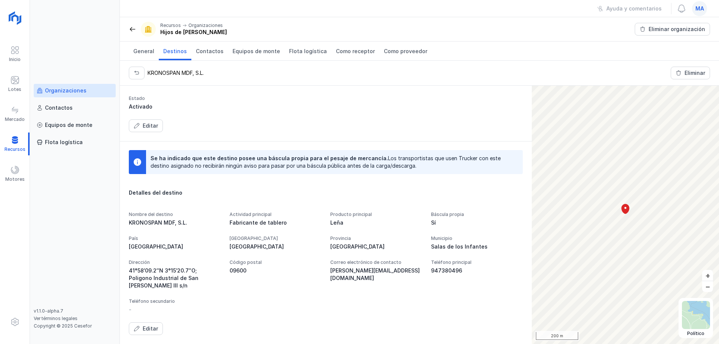
click at [82, 216] on div "Organizaciones Contactos Equipos de [PERSON_NAME] logística" at bounding box center [75, 196] width 82 height 224
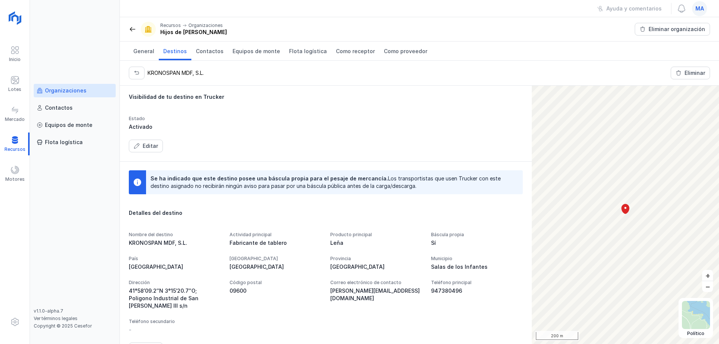
scroll to position [0, 0]
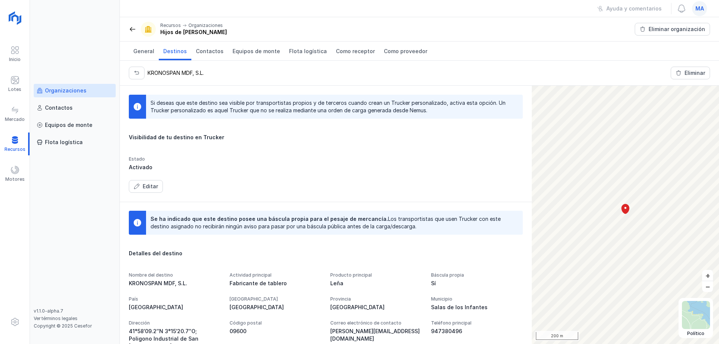
click at [70, 191] on div "Organizaciones Contactos Equipos de [PERSON_NAME] logística" at bounding box center [75, 196] width 82 height 224
